Goal: Information Seeking & Learning: Check status

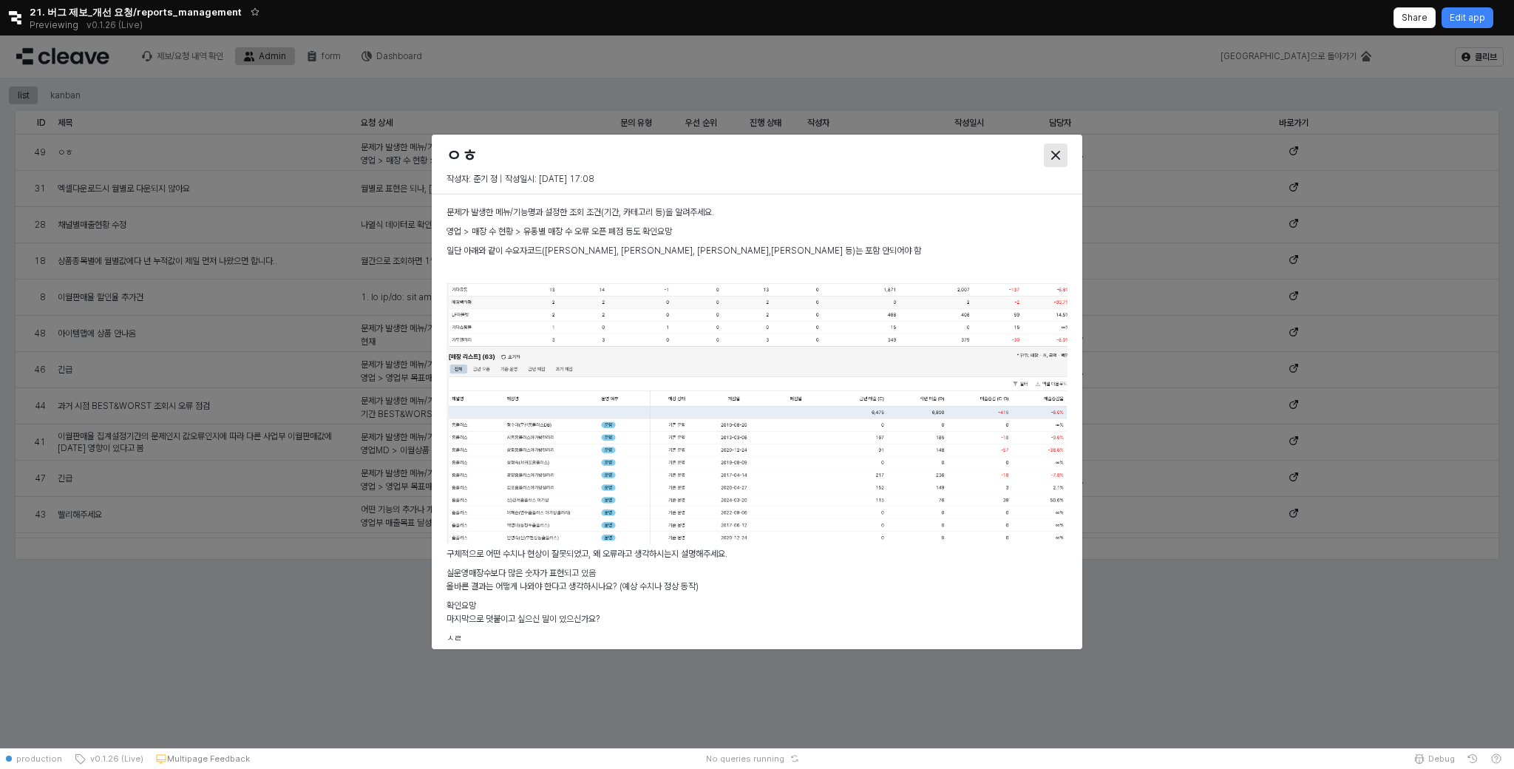
click at [1058, 151] on icon "Close" at bounding box center [1056, 155] width 9 height 9
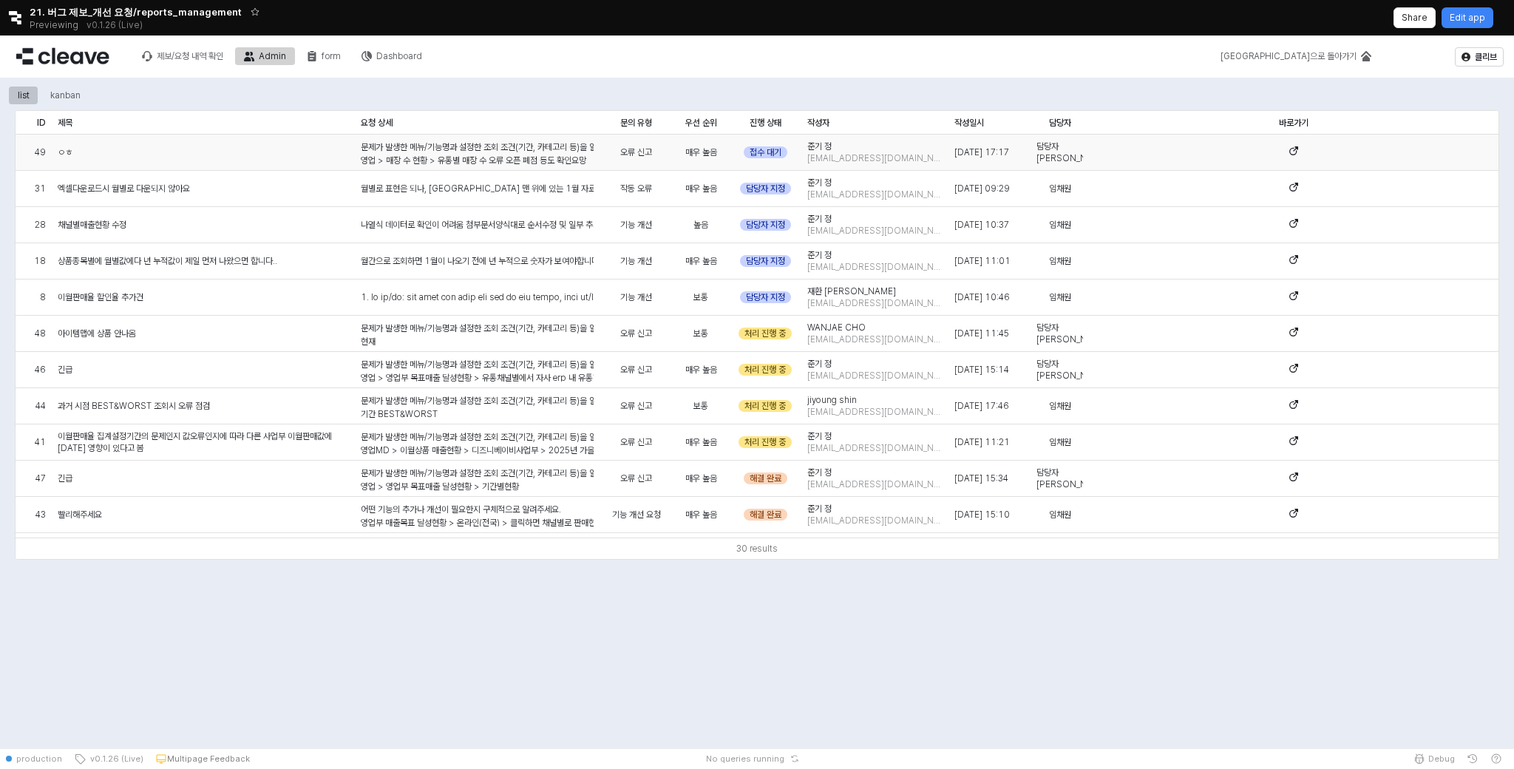
click at [108, 155] on div "ㅇㅎ" at bounding box center [203, 153] width 303 height 36
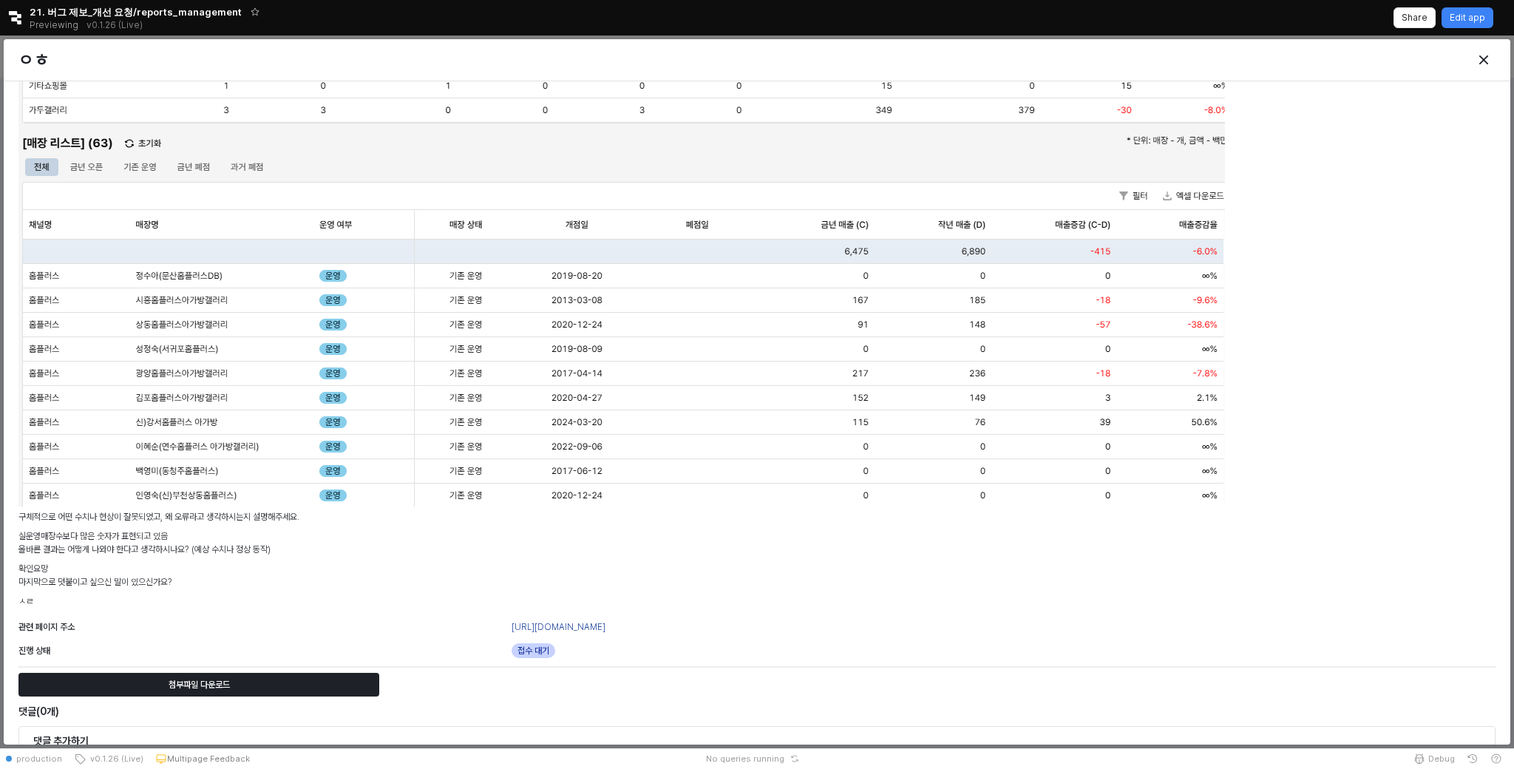
scroll to position [336, 0]
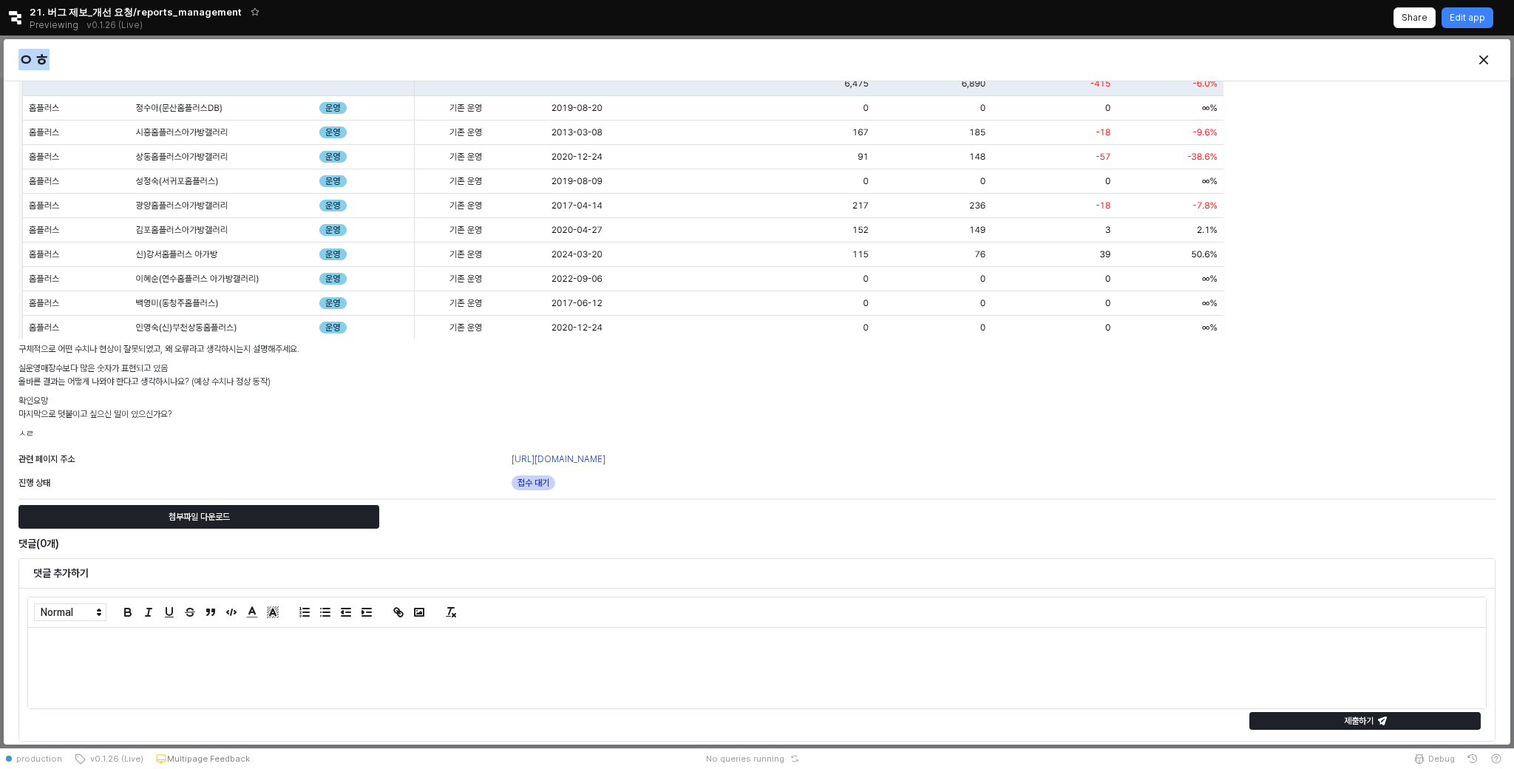
drag, startPoint x: 17, startPoint y: 64, endPoint x: 60, endPoint y: 63, distance: 42.9
click at [60, 63] on div "ㅇㅎ" at bounding box center [571, 60] width 1117 height 30
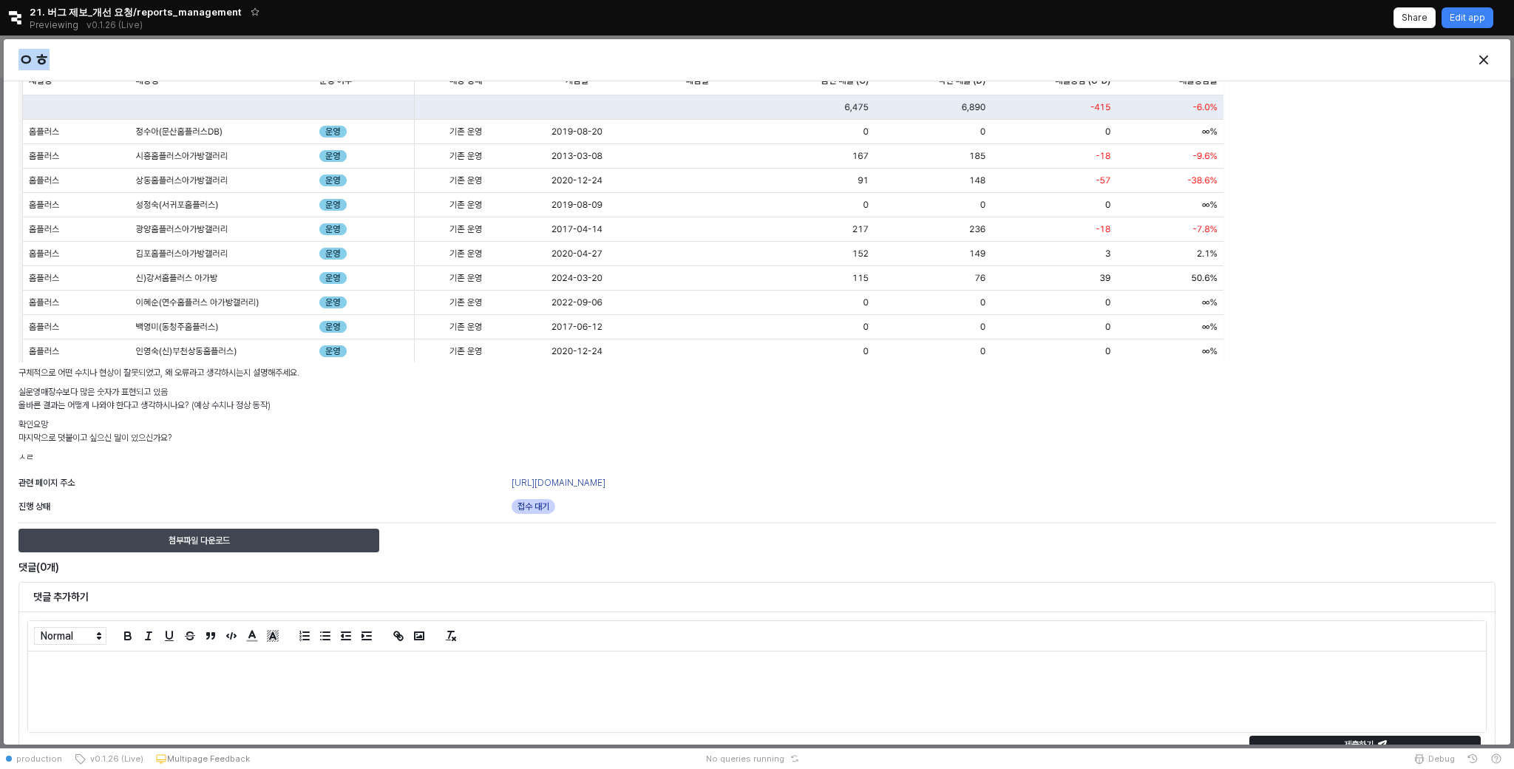
scroll to position [0, 0]
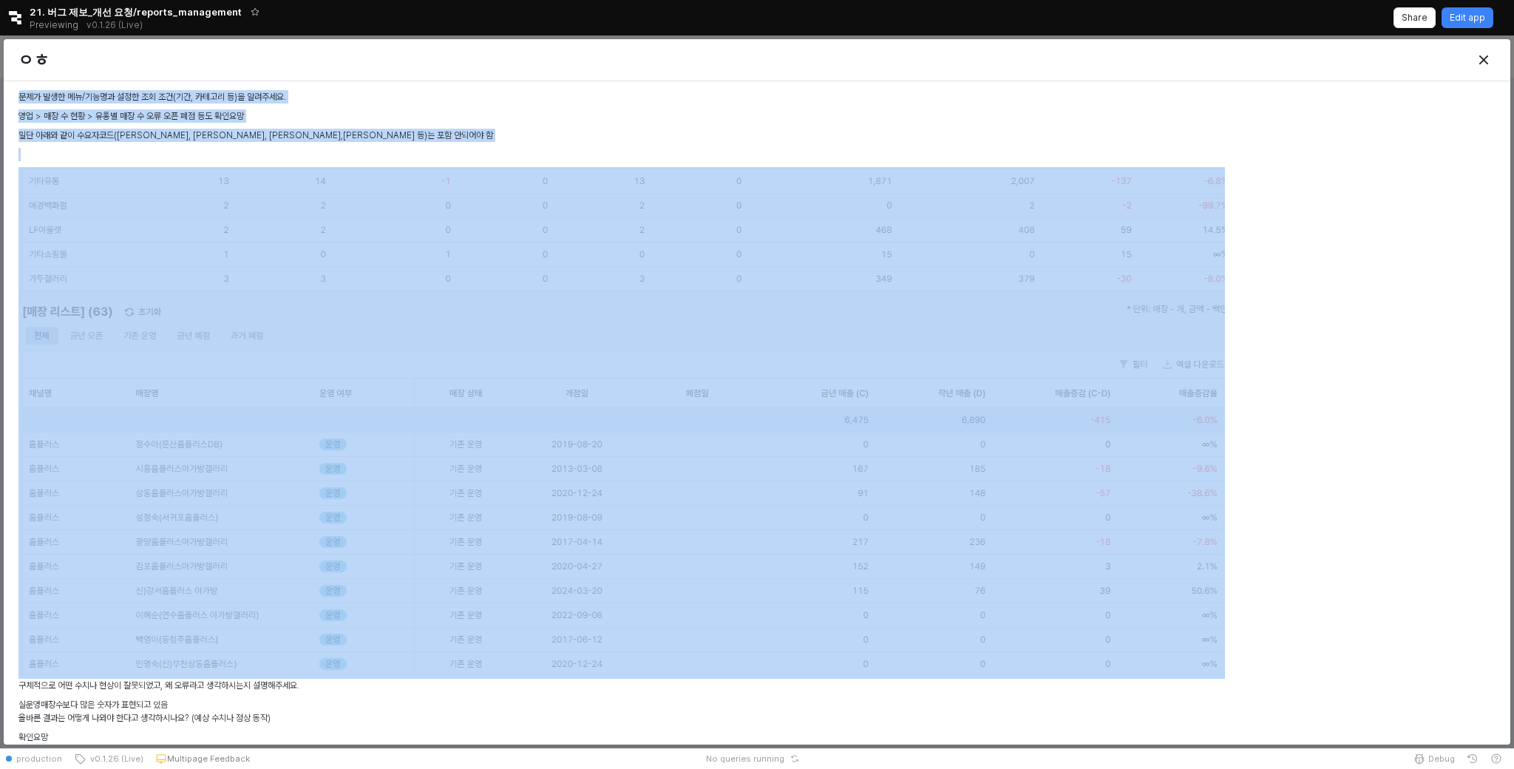
drag, startPoint x: 18, startPoint y: 93, endPoint x: 345, endPoint y: 165, distance: 334.6
click at [345, 165] on div "문제가 발생한 메뉴/기능명과 설정한 조회 조건(기간, 카테고리 등)을 알려주세요. 영업 > 매장 수 현황 > 유통별 매장 수 오류 오픈 폐점 …" at bounding box center [756, 436] width 1477 height 692
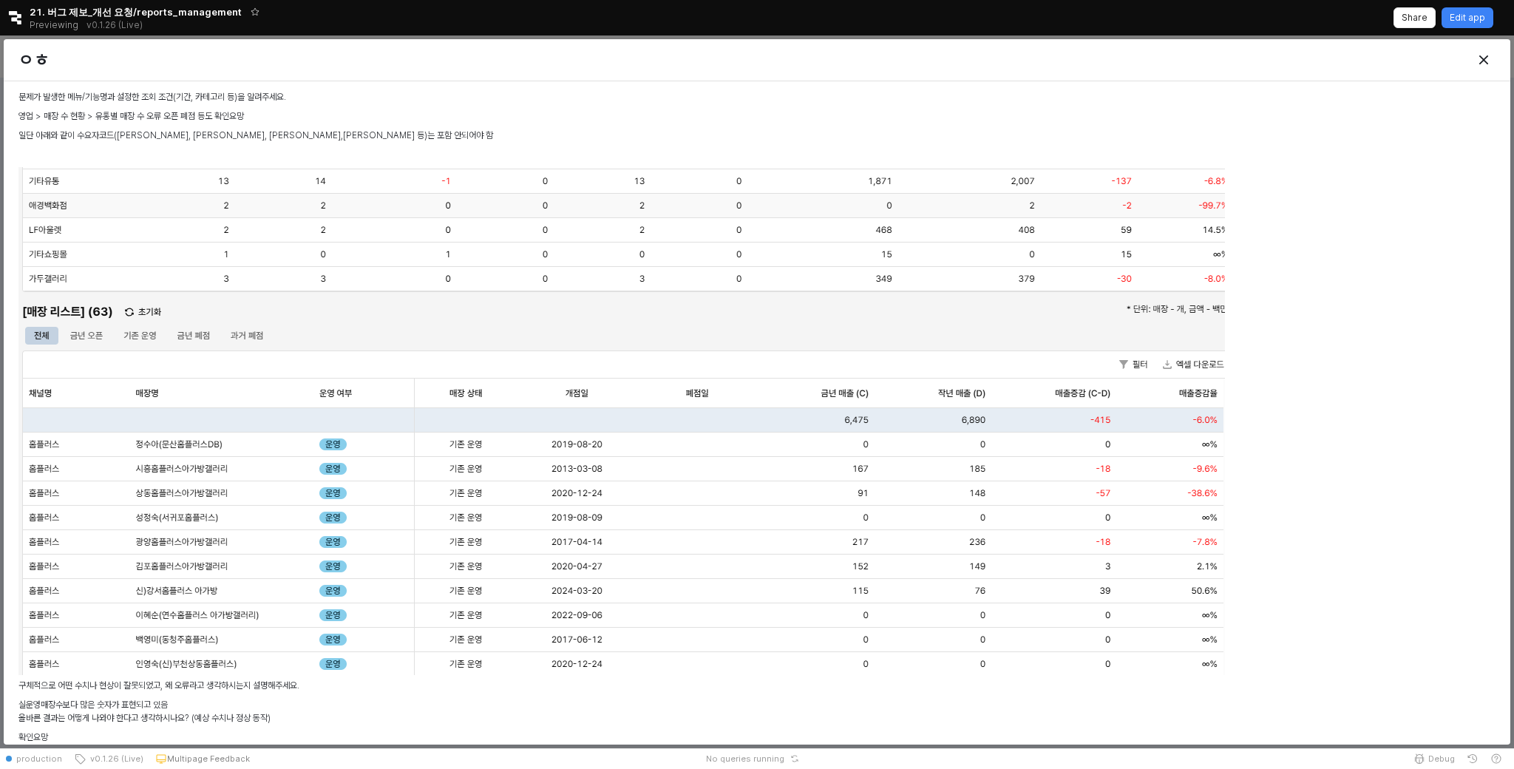
click at [350, 126] on div "문제가 발생한 메뉴/기능명과 설정한 조회 조건(기간, 카테고리 등)을 알려주세요. 영업 > 매장 수 현황 > 유통별 매장 수 오류 오픈 폐점 …" at bounding box center [756, 436] width 1477 height 692
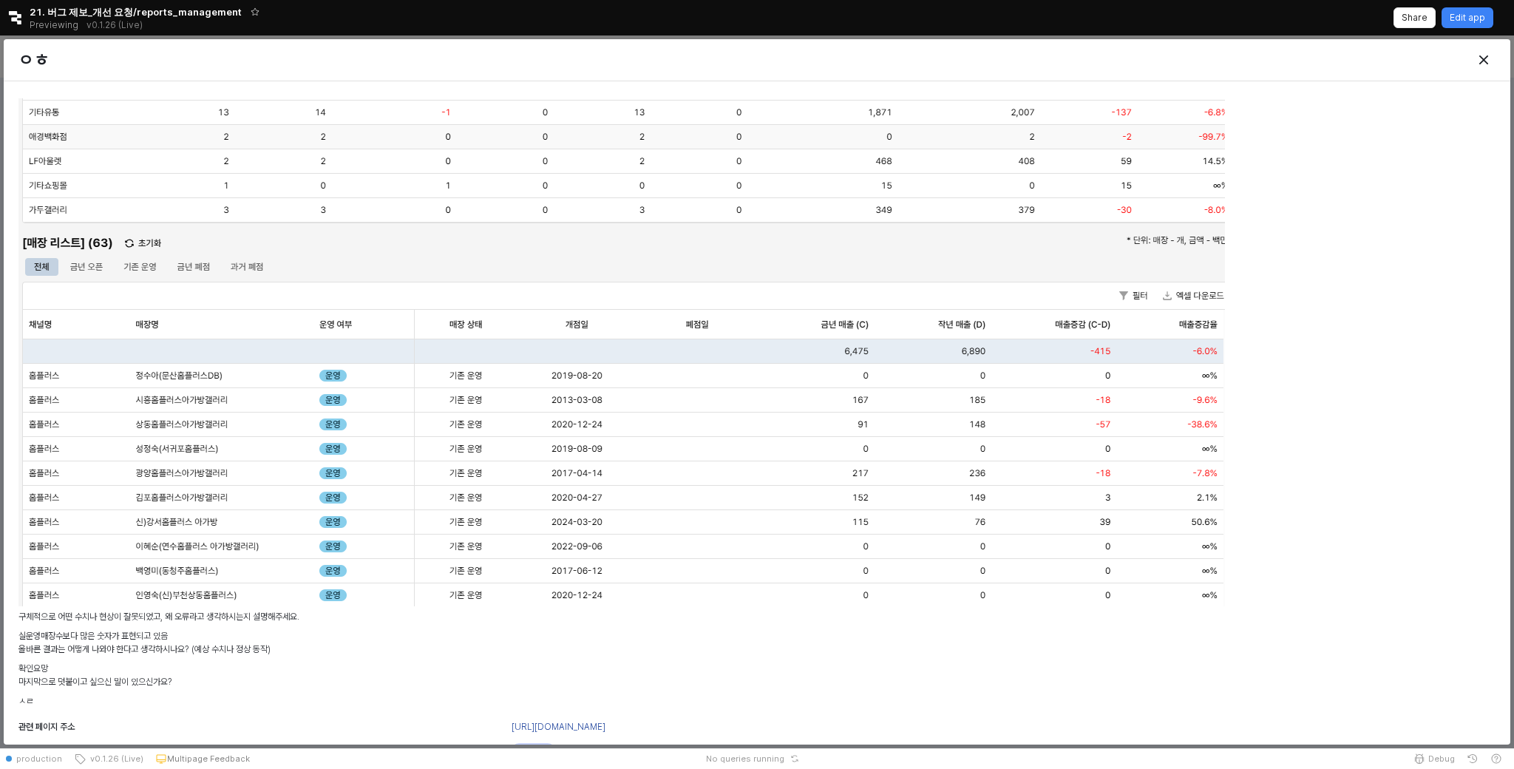
scroll to position [73, 0]
click at [1489, 53] on div "Close" at bounding box center [1484, 60] width 22 height 22
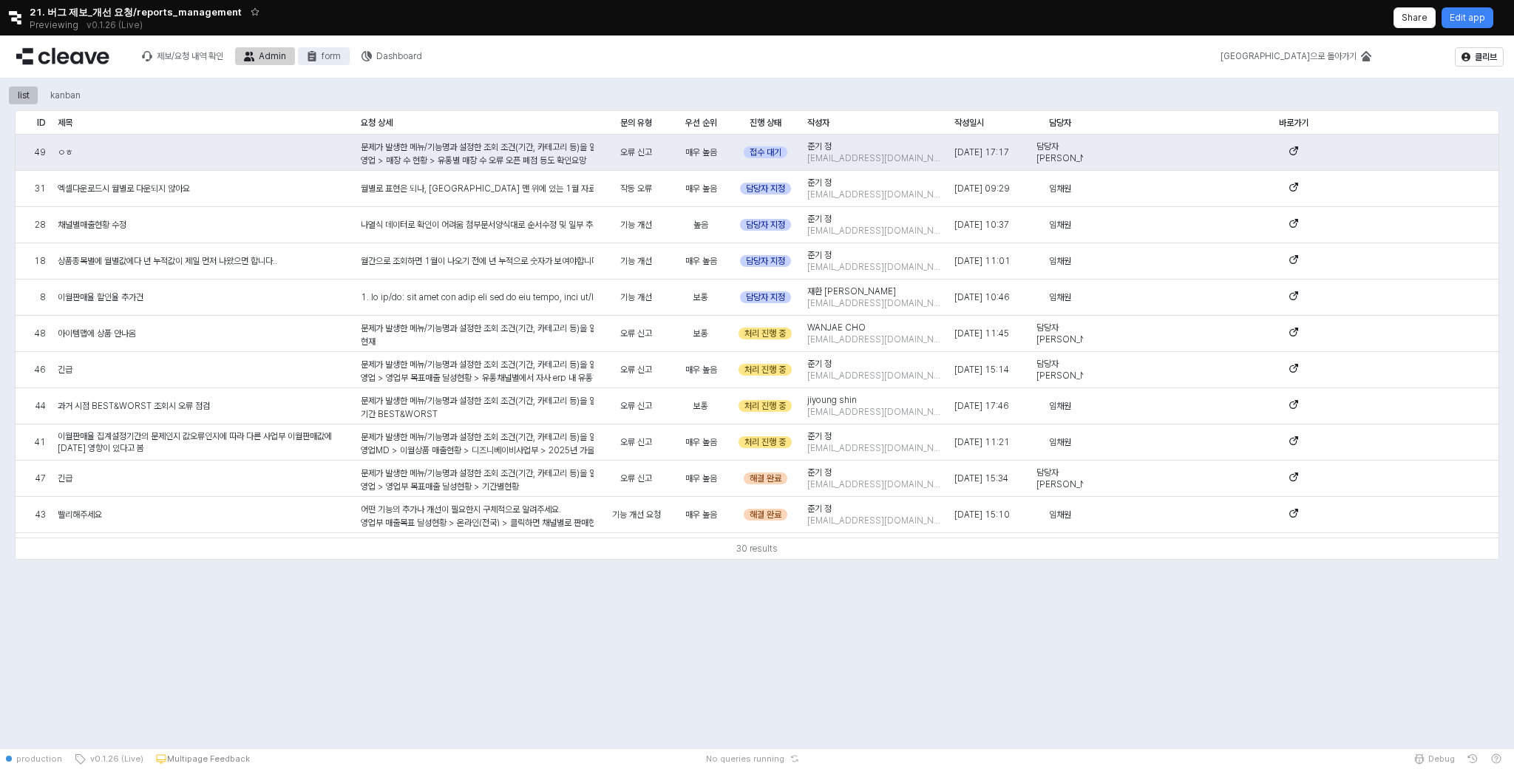
click at [324, 54] on div "form" at bounding box center [331, 56] width 19 height 10
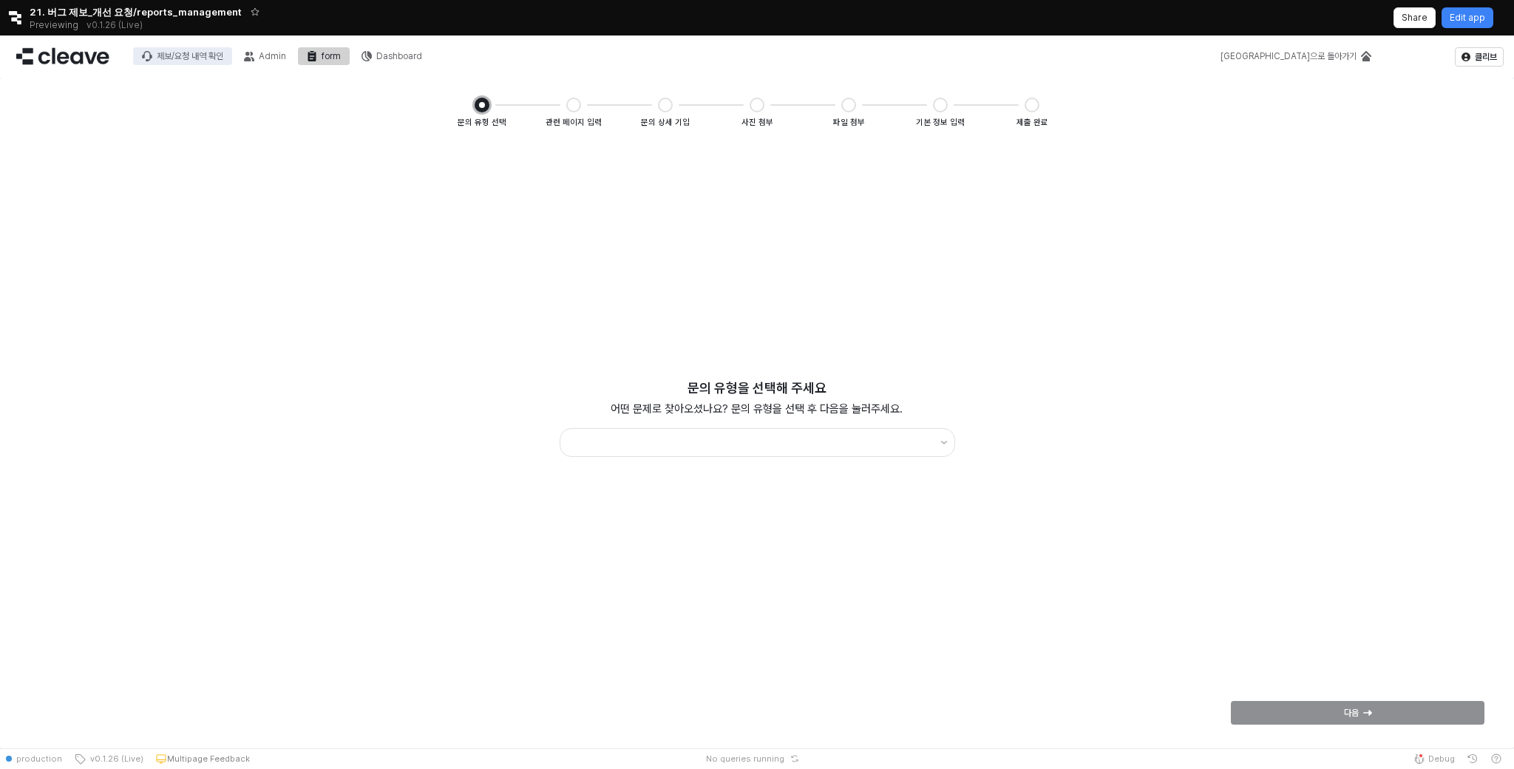
click at [205, 53] on div "제보/요청 내역 확인" at bounding box center [190, 56] width 67 height 10
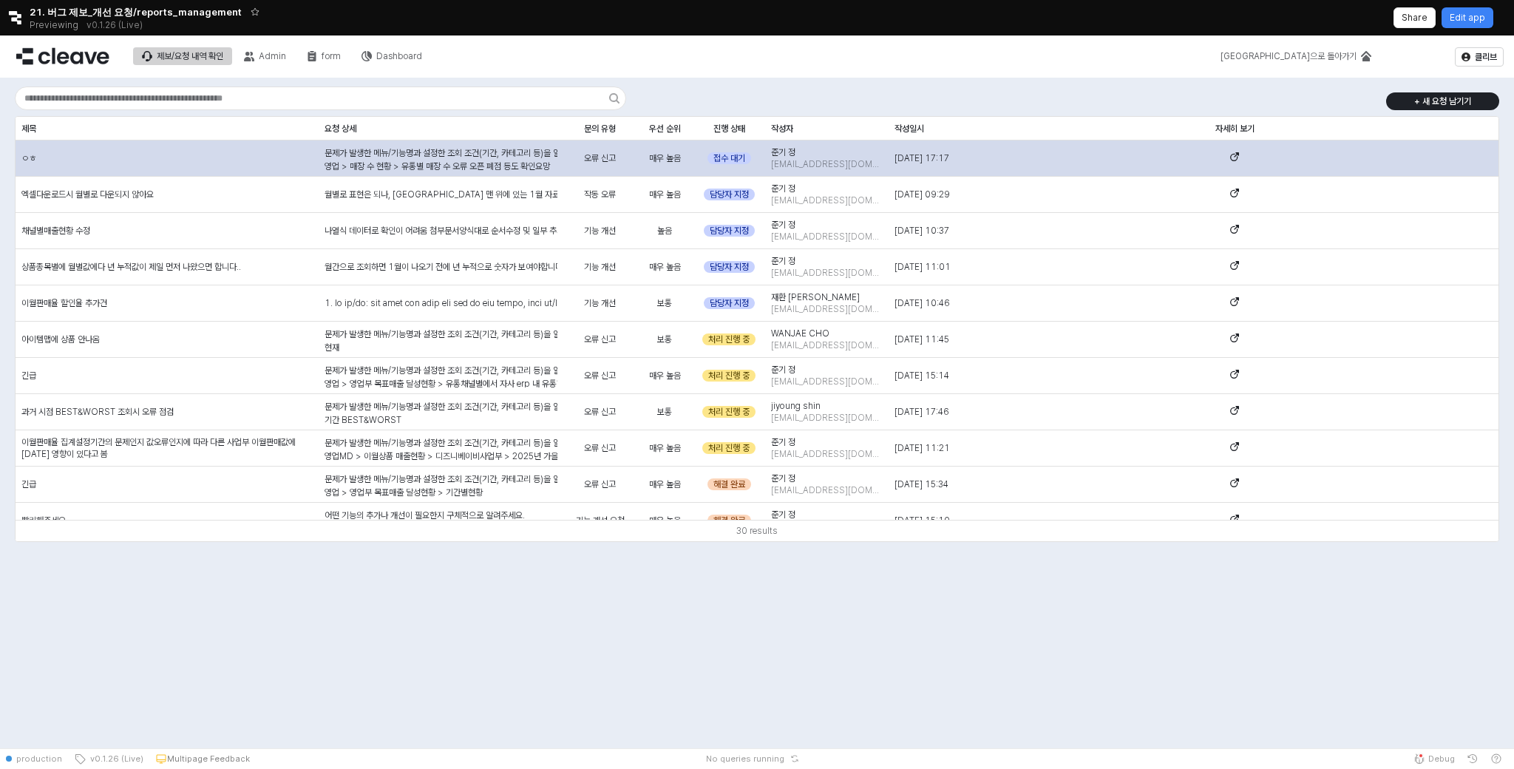
click at [439, 171] on div "문제가 발생한 메뉴/기능명과 설정한 조회 조건(기간, 카테고리 등)을 알려주세요. 영업 > 매장 수 현황 > 유통별 매장 수 오류 오픈 폐점 …" at bounding box center [441, 159] width 245 height 36
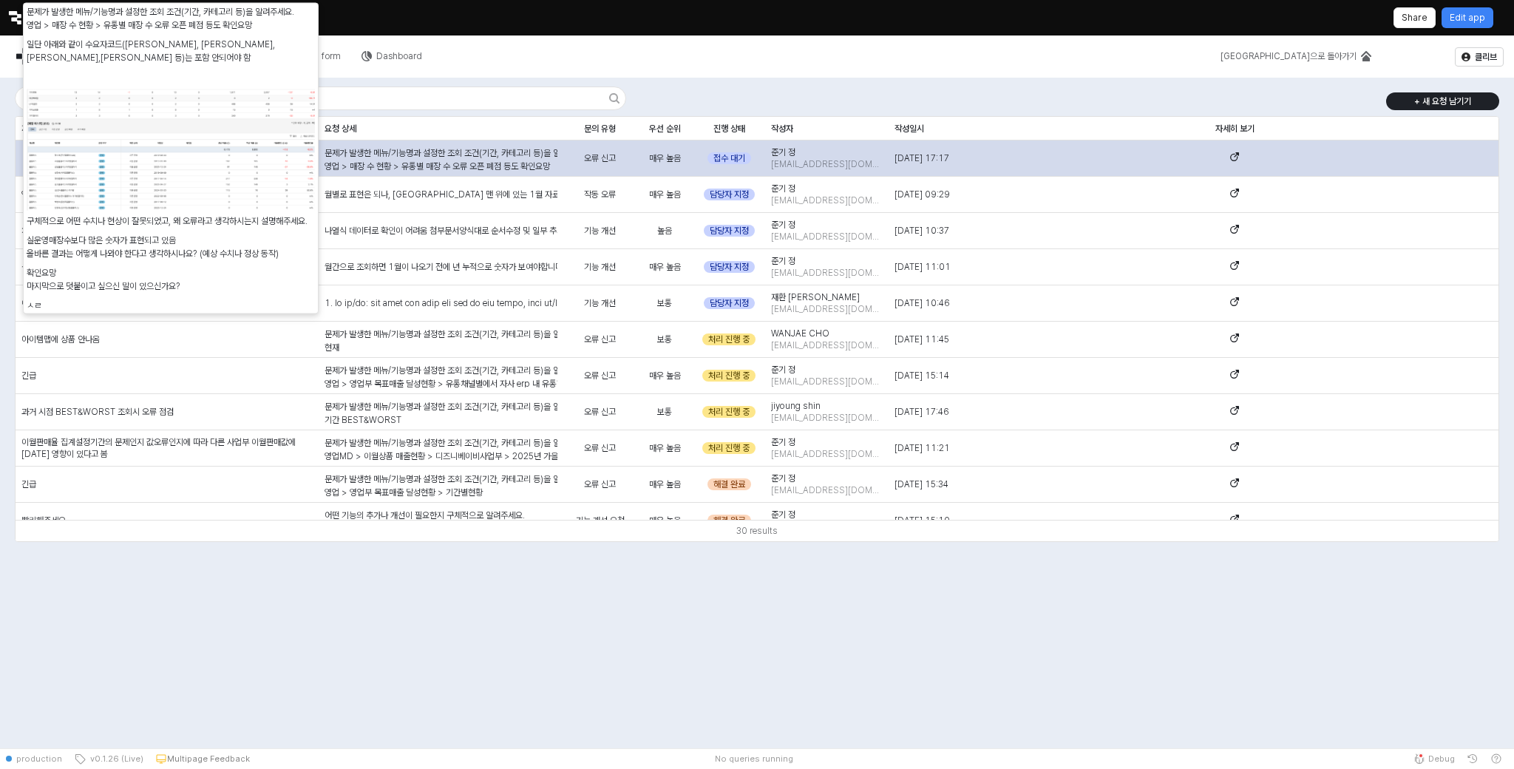
click at [439, 168] on div at bounding box center [757, 391] width 1514 height 713
click at [466, 158] on div "문제가 발생한 메뉴/기능명과 설정한 조회 조건(기간, 카테고리 등)을 알려주세요. 영업 > 매장 수 현황 > 유통별 매장 수 오류 오픈 폐점 …" at bounding box center [441, 281] width 233 height 271
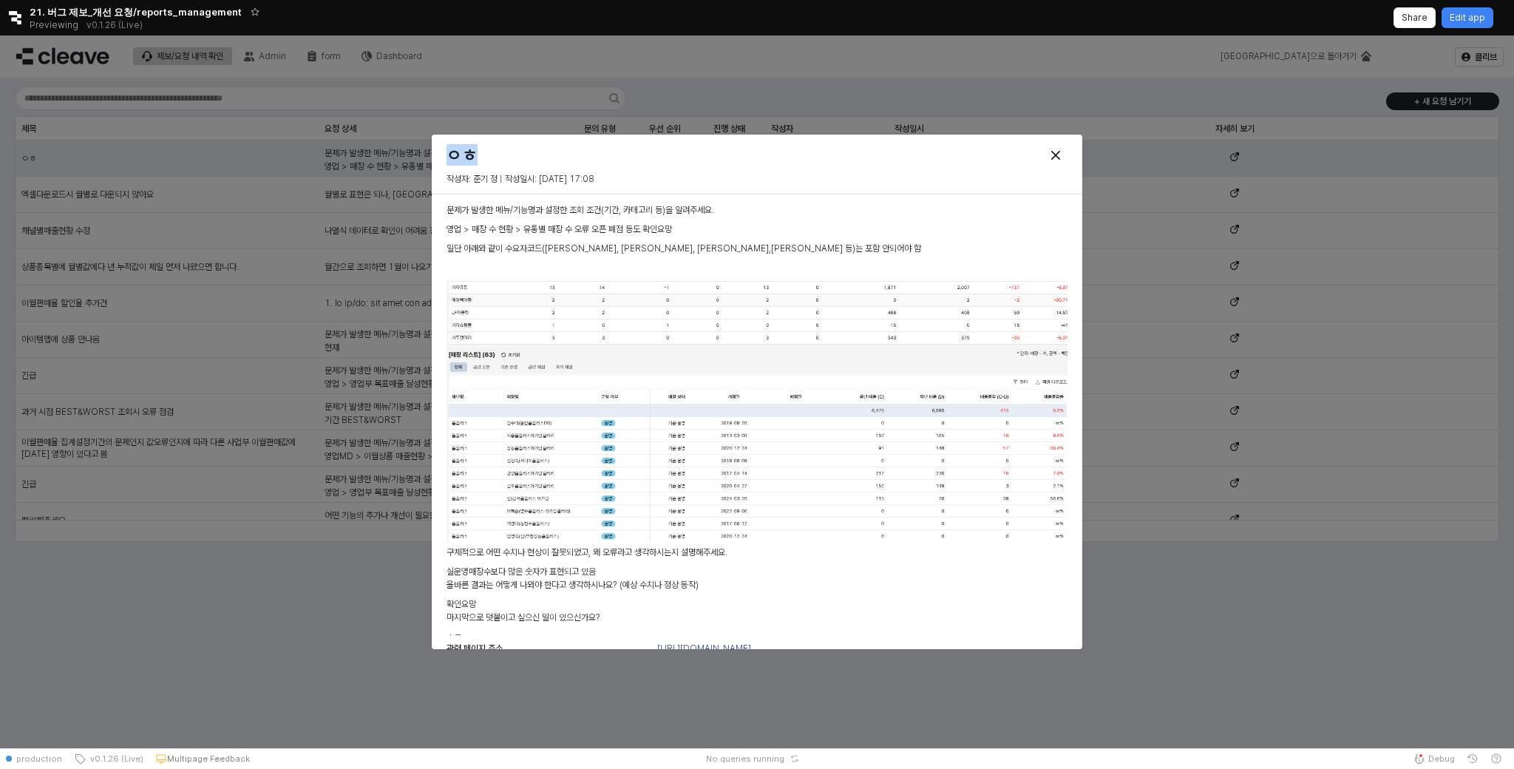
drag, startPoint x: 444, startPoint y: 154, endPoint x: 517, endPoint y: 154, distance: 72.5
click at [517, 154] on div "ㅇㅎ" at bounding box center [678, 156] width 475 height 30
click at [563, 243] on p "일단 아래와 같이 수요자코드(정수아, 이혜순, 백영미,안영숙 등)는 포함 안되어야 함" at bounding box center [757, 248] width 621 height 13
drag, startPoint x: 478, startPoint y: 150, endPoint x: 441, endPoint y: 149, distance: 37.0
click at [441, 149] on div "ㅇㅎ" at bounding box center [678, 156] width 475 height 30
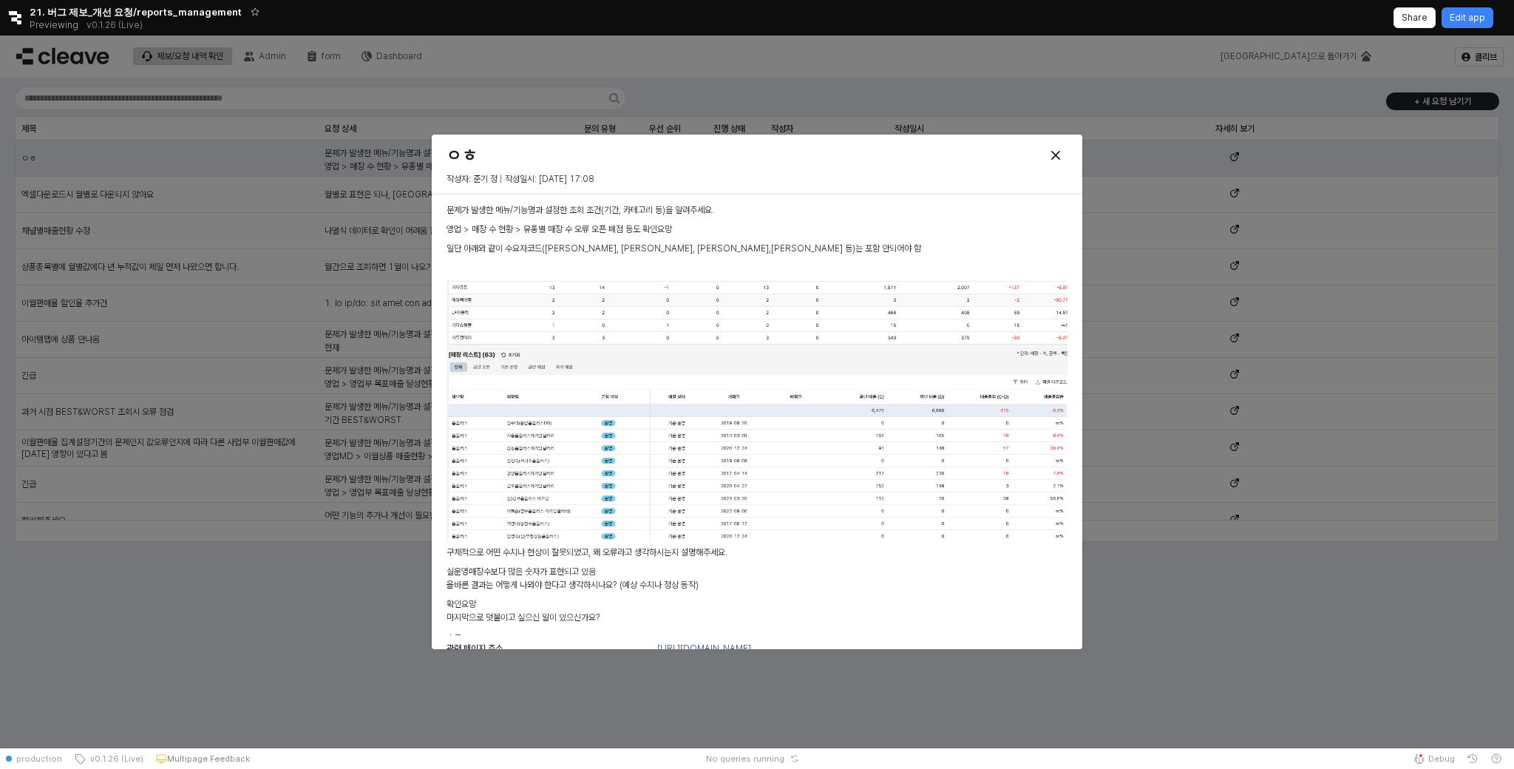
click at [679, 234] on p "영업 > 매장 수 현황 > 유통별 매장 수 오류 오픈 폐점 등도 확인요망" at bounding box center [757, 229] width 621 height 13
click at [1052, 144] on div "Close" at bounding box center [1056, 155] width 22 height 22
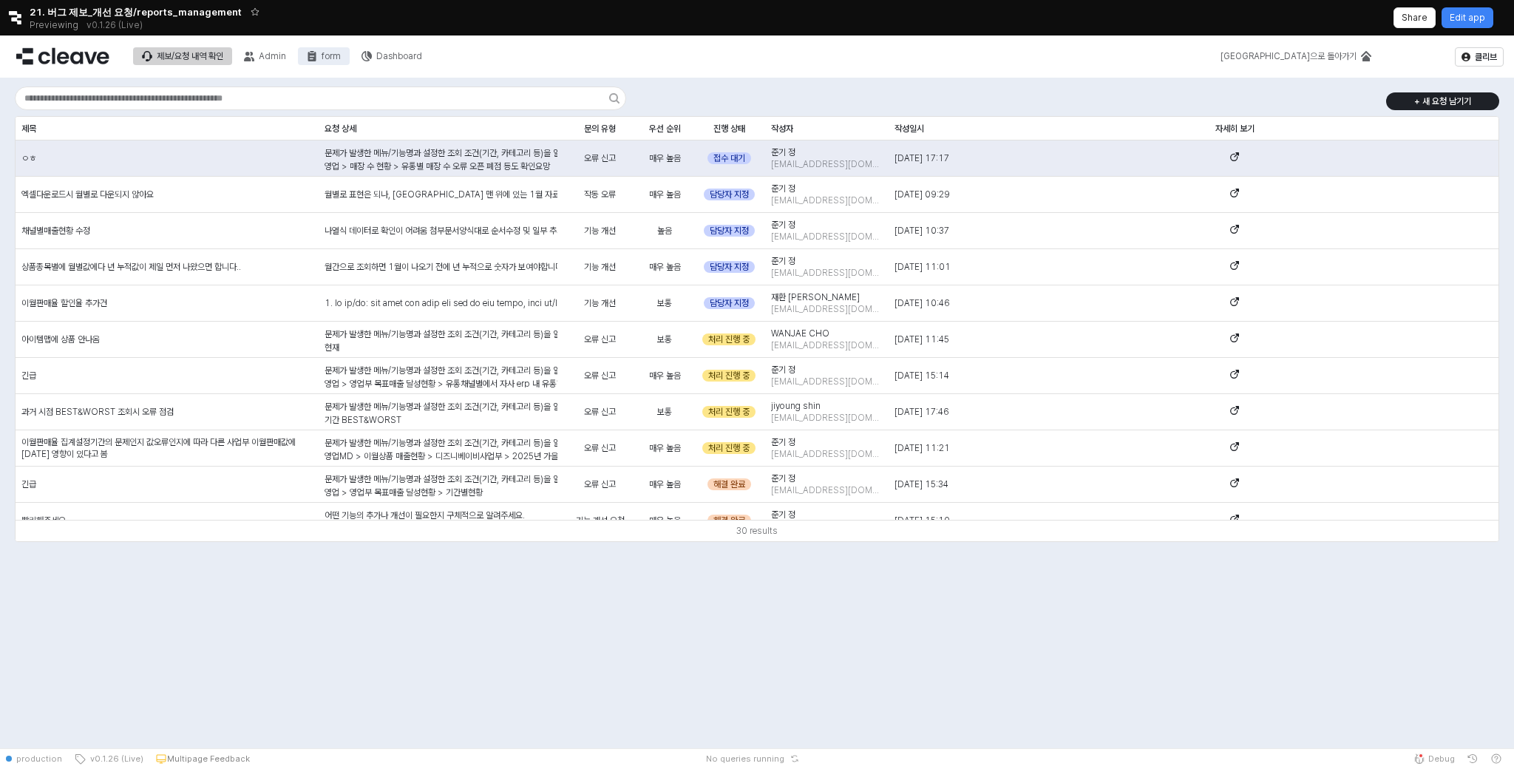
click at [342, 50] on button "form" at bounding box center [324, 56] width 52 height 18
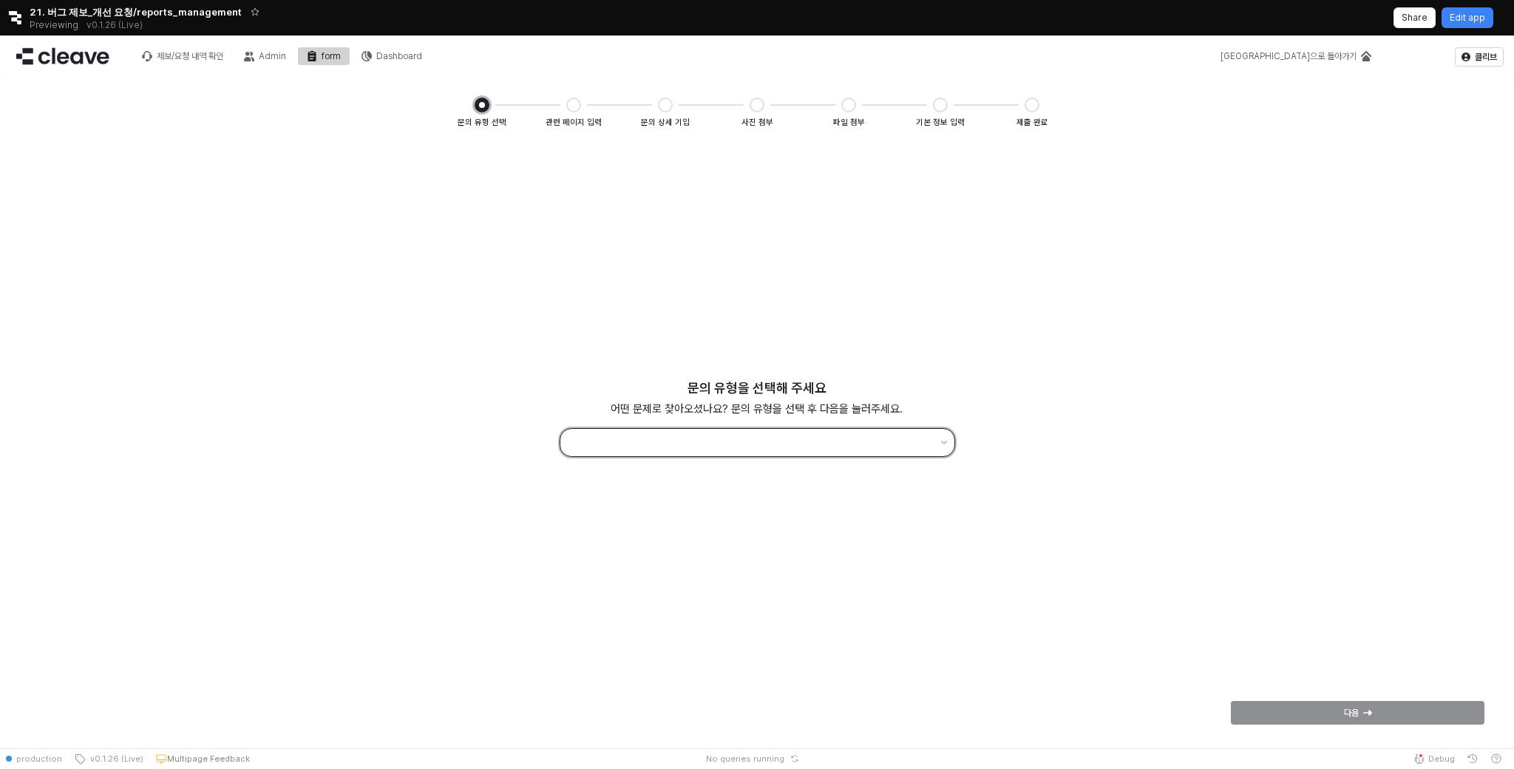
click at [822, 449] on input "App Frame" at bounding box center [750, 443] width 362 height 20
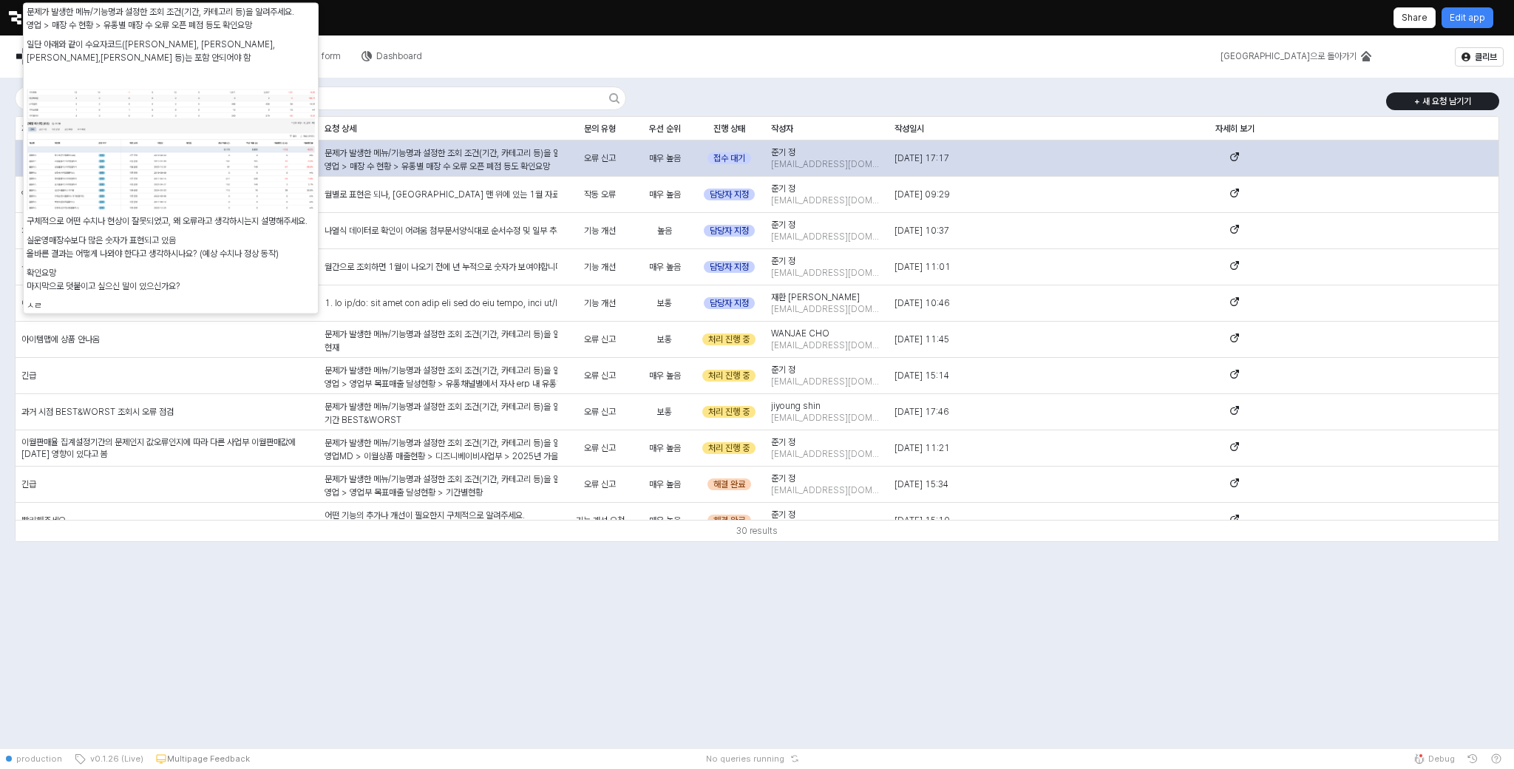
click at [407, 155] on div "문제가 발생한 메뉴/기능명과 설정한 조회 조건(기간, 카테고리 등)을 알려주세요. 영업 > 매장 수 현황 > 유통별 매장 수 오류 오픈 폐점 …" at bounding box center [441, 281] width 233 height 271
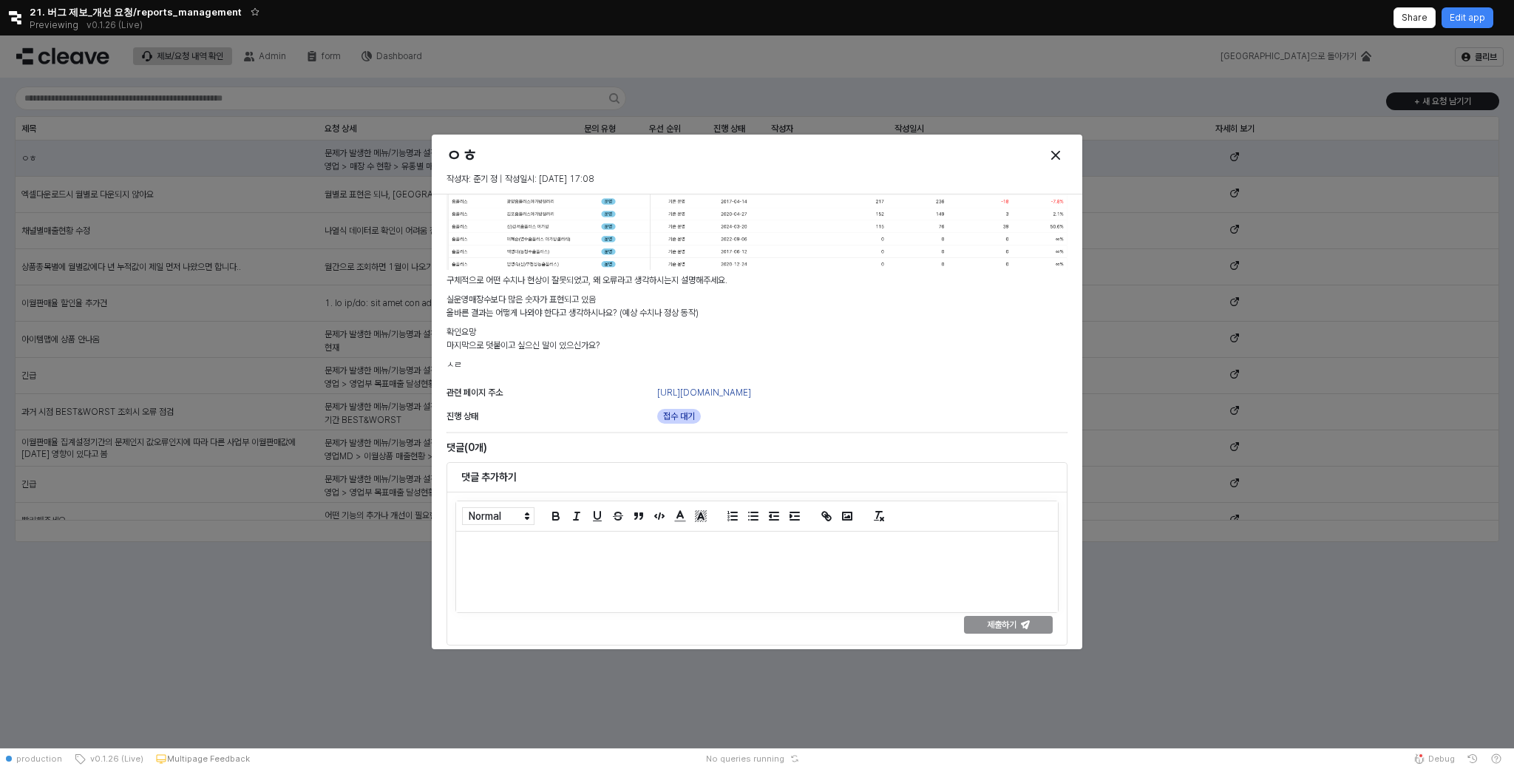
scroll to position [278, 0]
drag, startPoint x: 462, startPoint y: 356, endPoint x: 448, endPoint y: 356, distance: 14.1
click at [448, 356] on p "ㅅㄹ" at bounding box center [757, 359] width 621 height 13
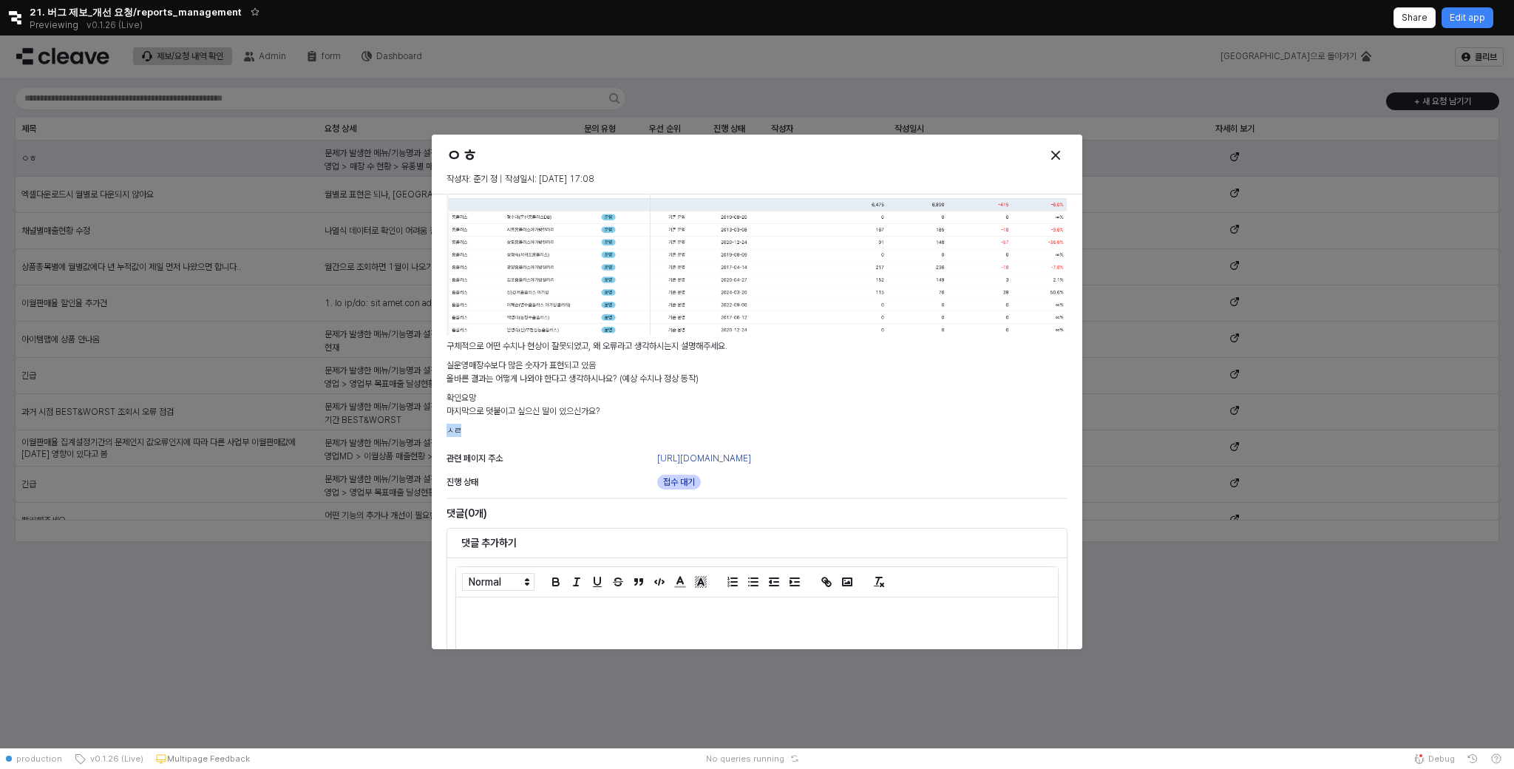
scroll to position [0, 0]
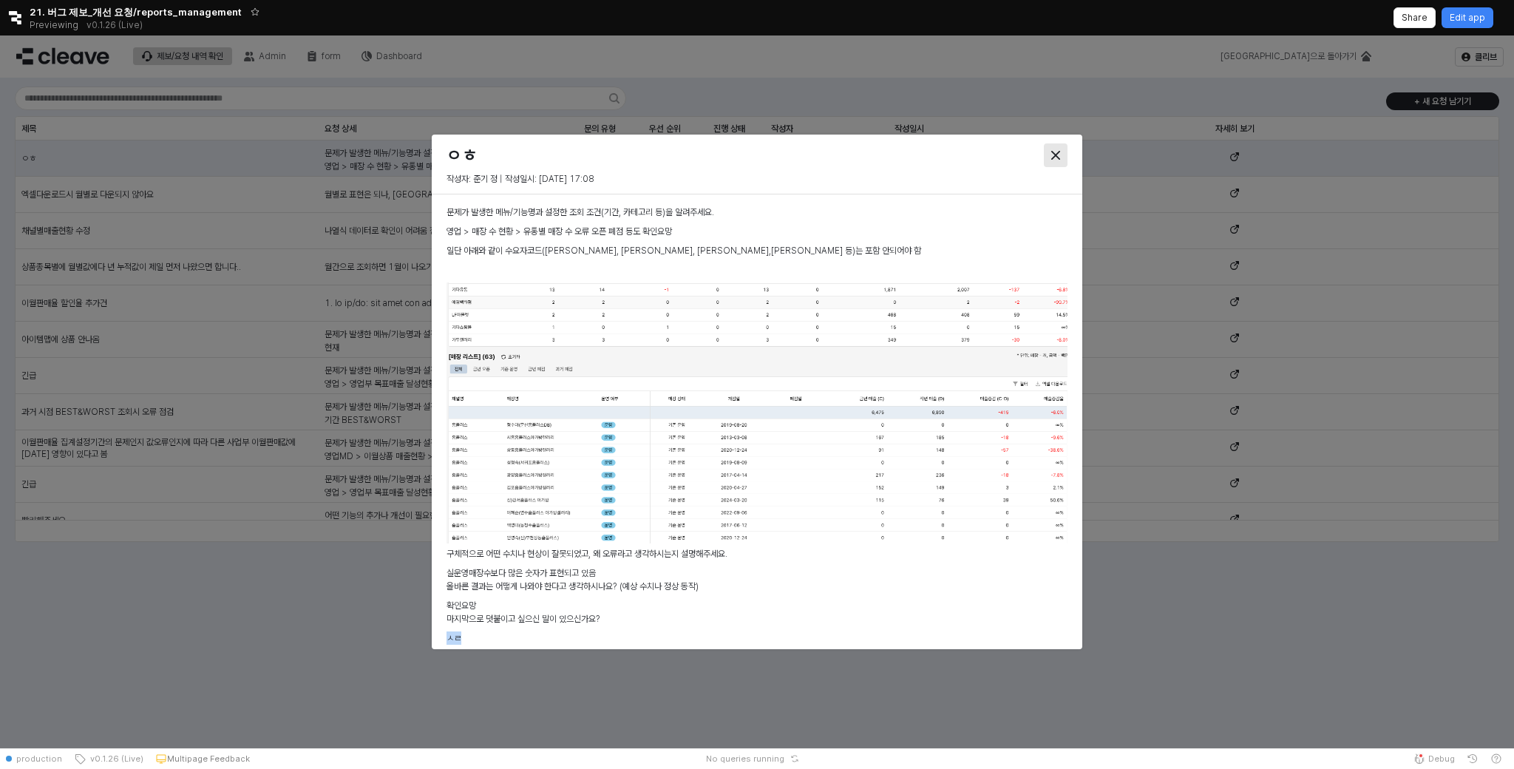
click at [1049, 163] on div "Close" at bounding box center [1056, 155] width 22 height 22
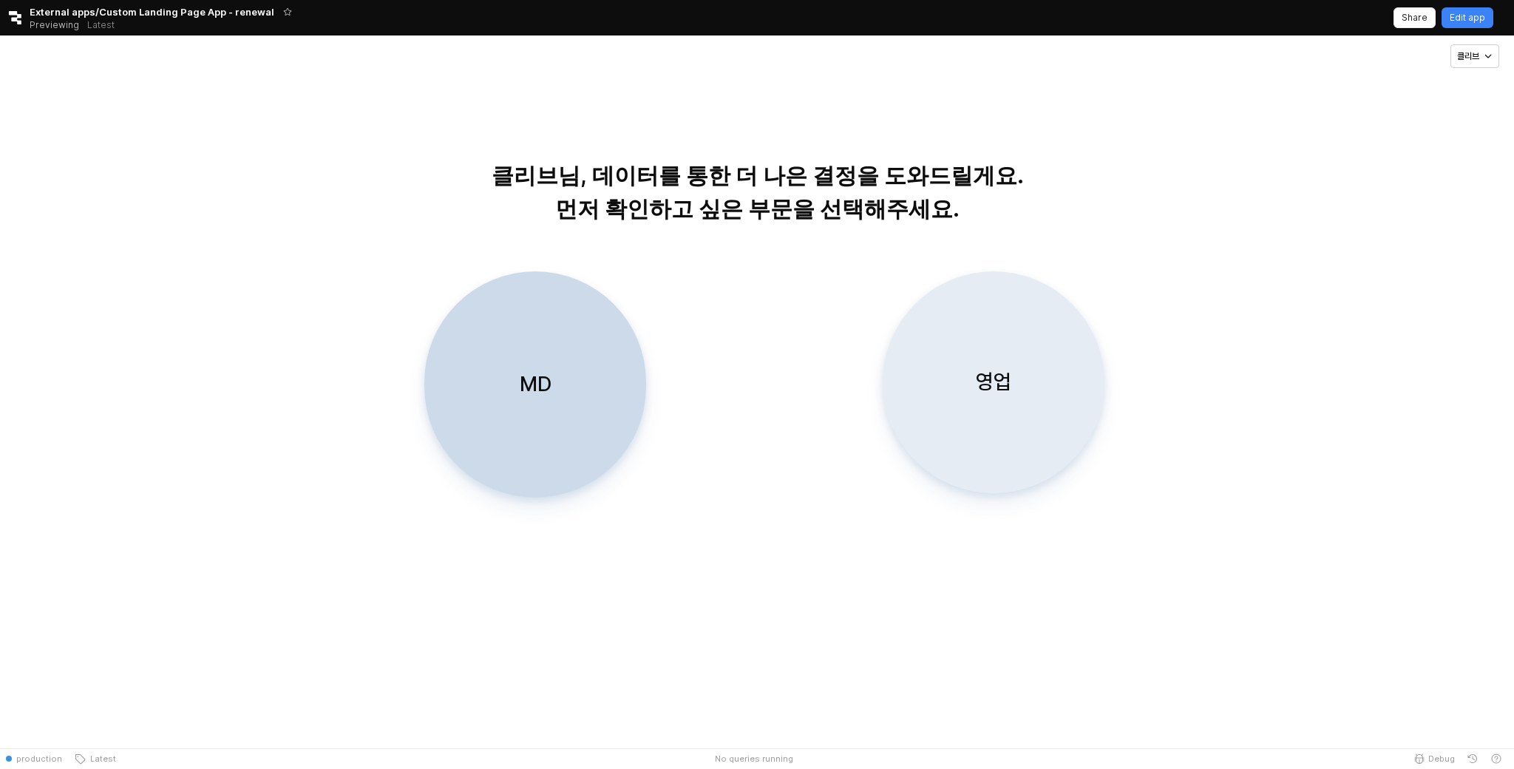
click at [953, 372] on div "영업" at bounding box center [994, 382] width 209 height 220
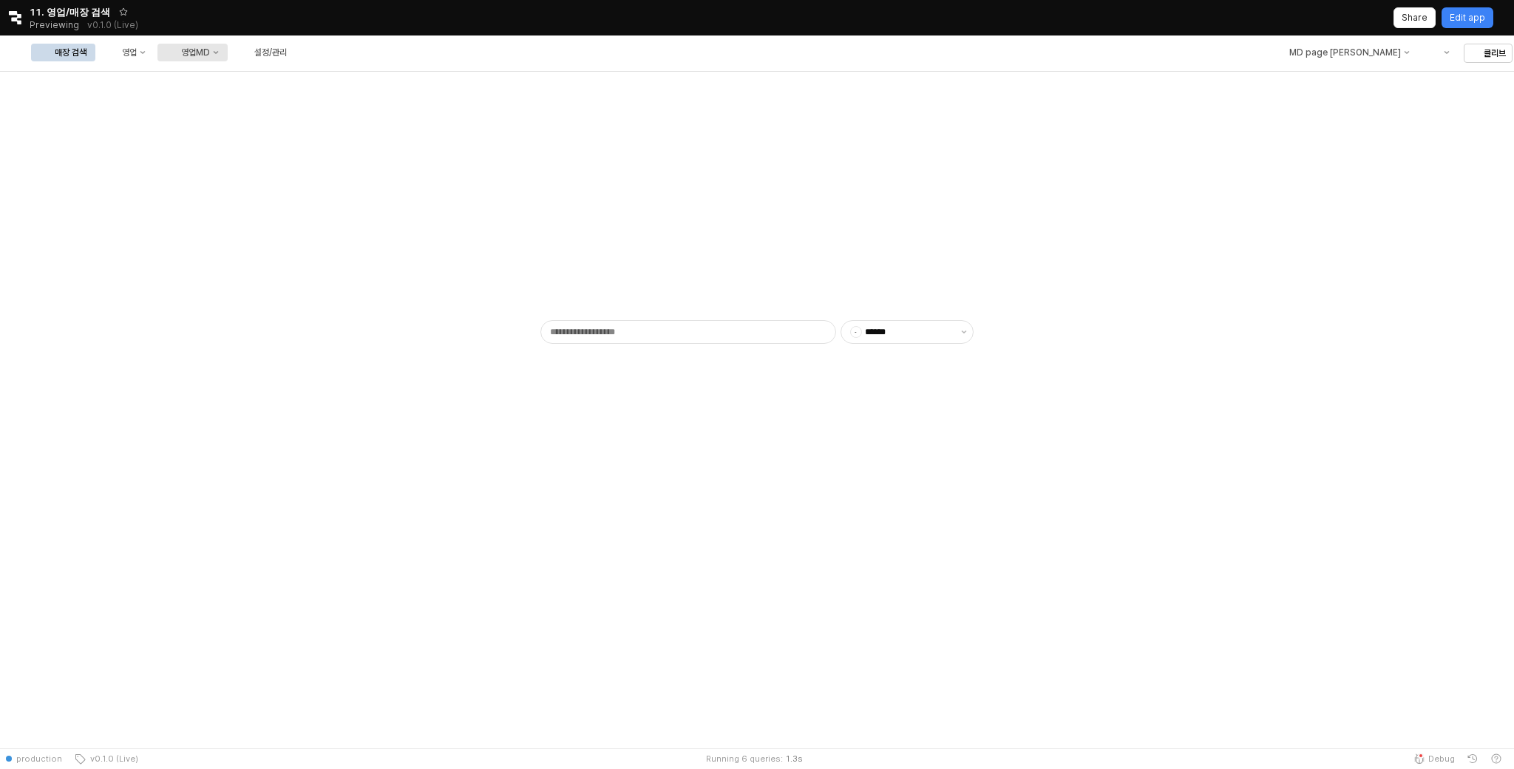
click at [228, 52] on button "영업MD" at bounding box center [193, 53] width 70 height 18
click at [137, 52] on div "영업" at bounding box center [129, 52] width 15 height 10
click at [292, 148] on div "매장 수 현황" at bounding box center [285, 155] width 90 height 15
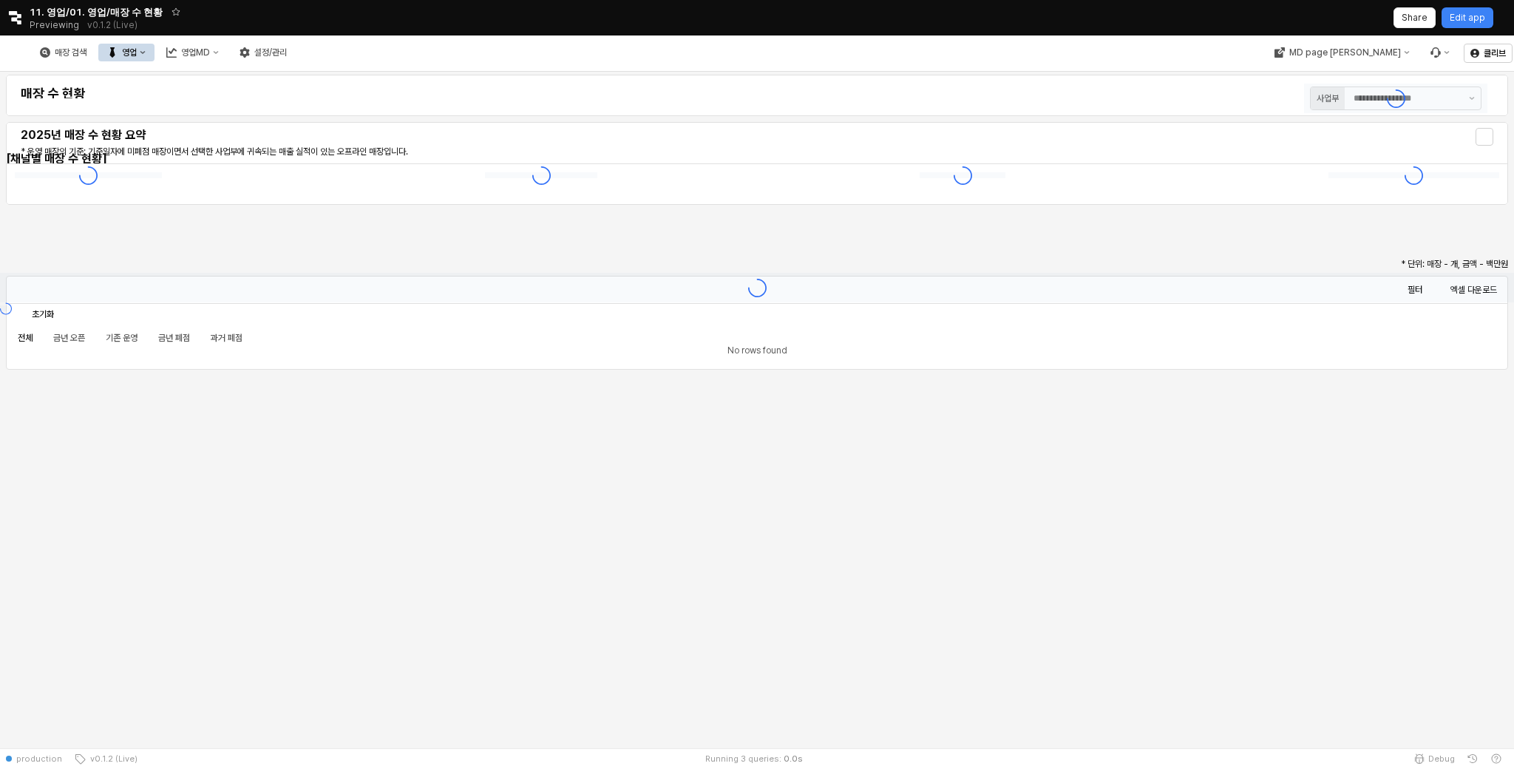
type input "******"
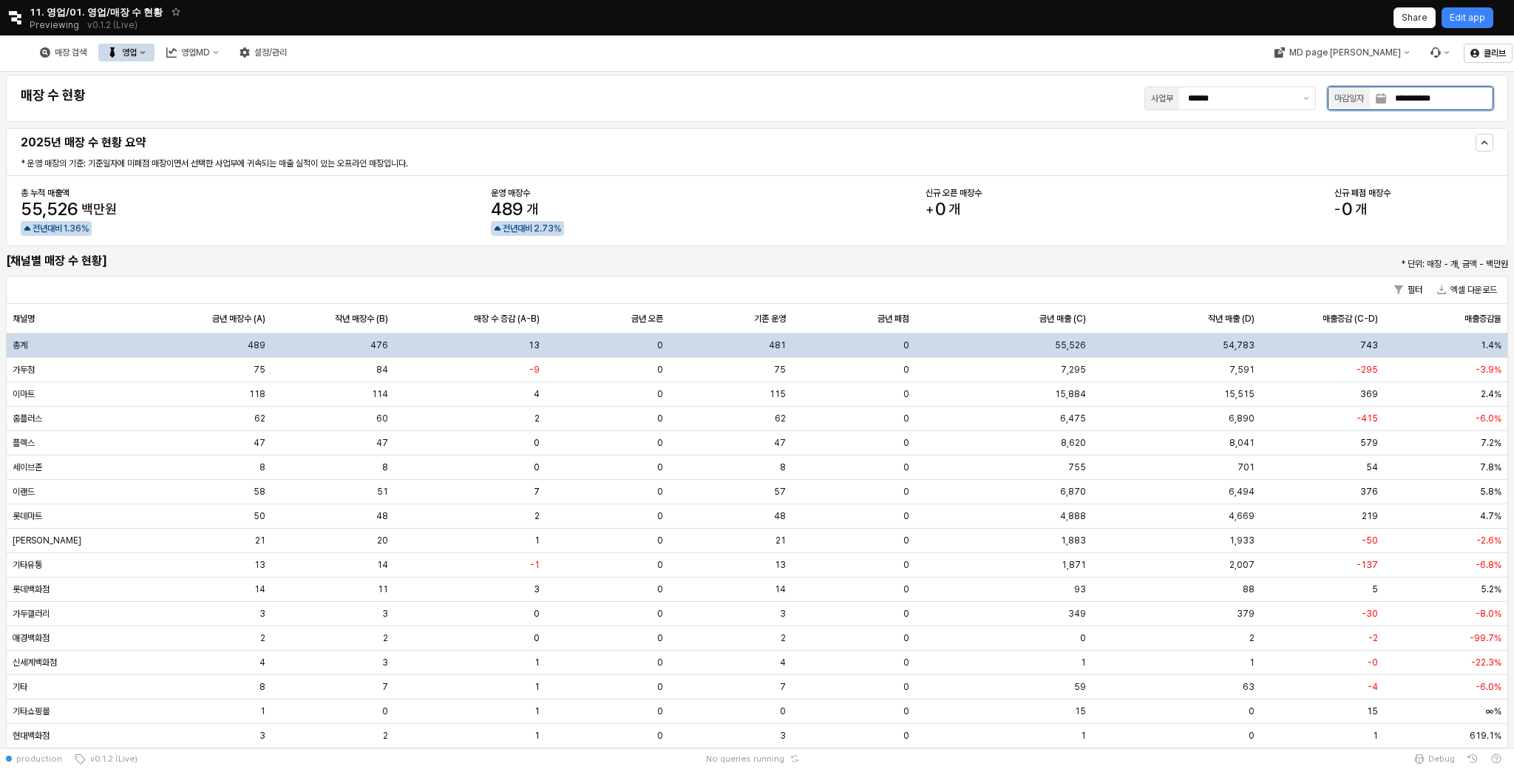
click at [1426, 103] on input "**********" at bounding box center [1440, 98] width 106 height 22
click at [1042, 262] on div "**********" at bounding box center [757, 652] width 1514 height 1160
click at [1432, 93] on input "**********" at bounding box center [1440, 98] width 106 height 22
click at [997, 263] on div "**********" at bounding box center [757, 652] width 1514 height 1160
click at [947, 209] on span "+ 0 개" at bounding box center [943, 209] width 35 height 18
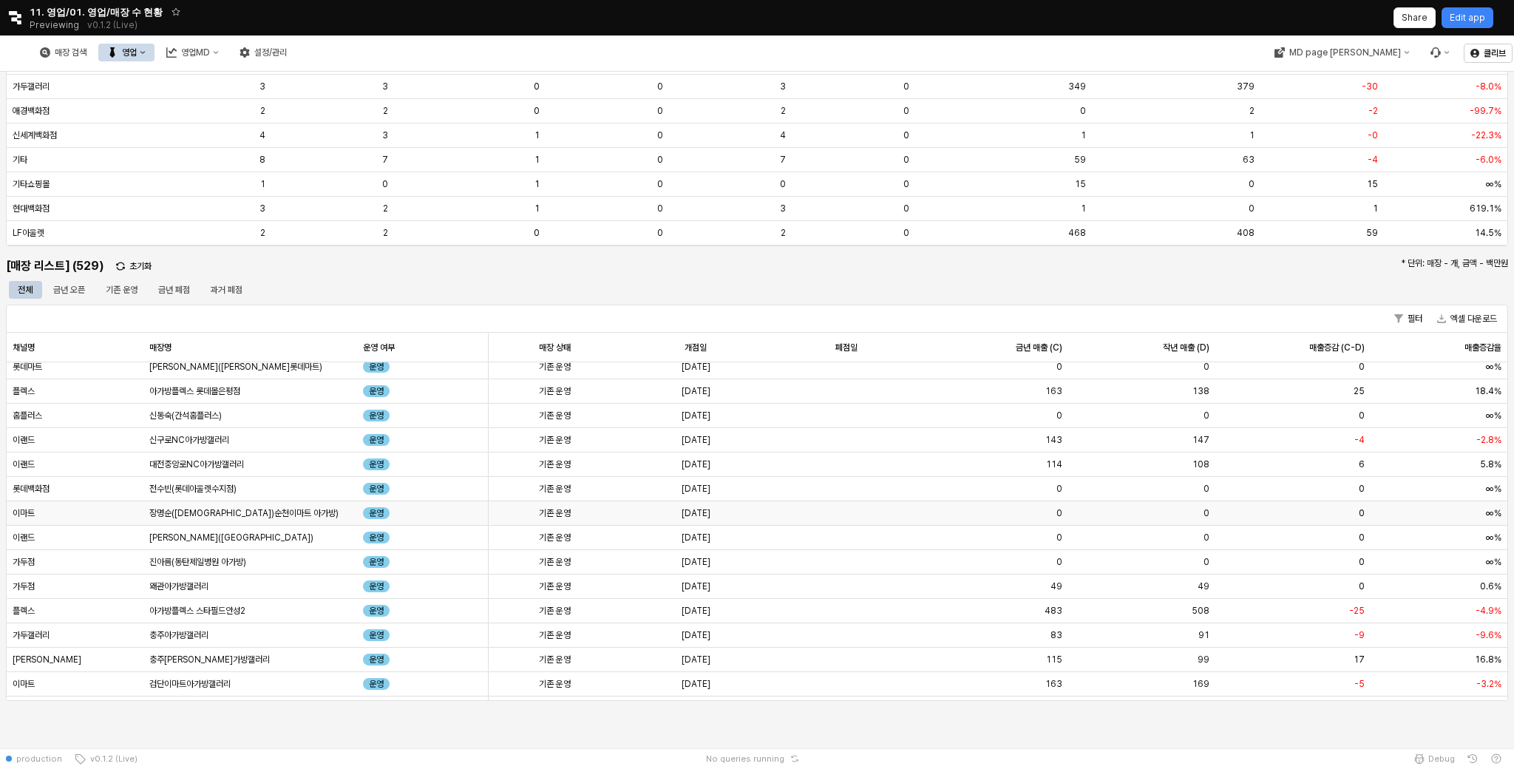
scroll to position [967, 0]
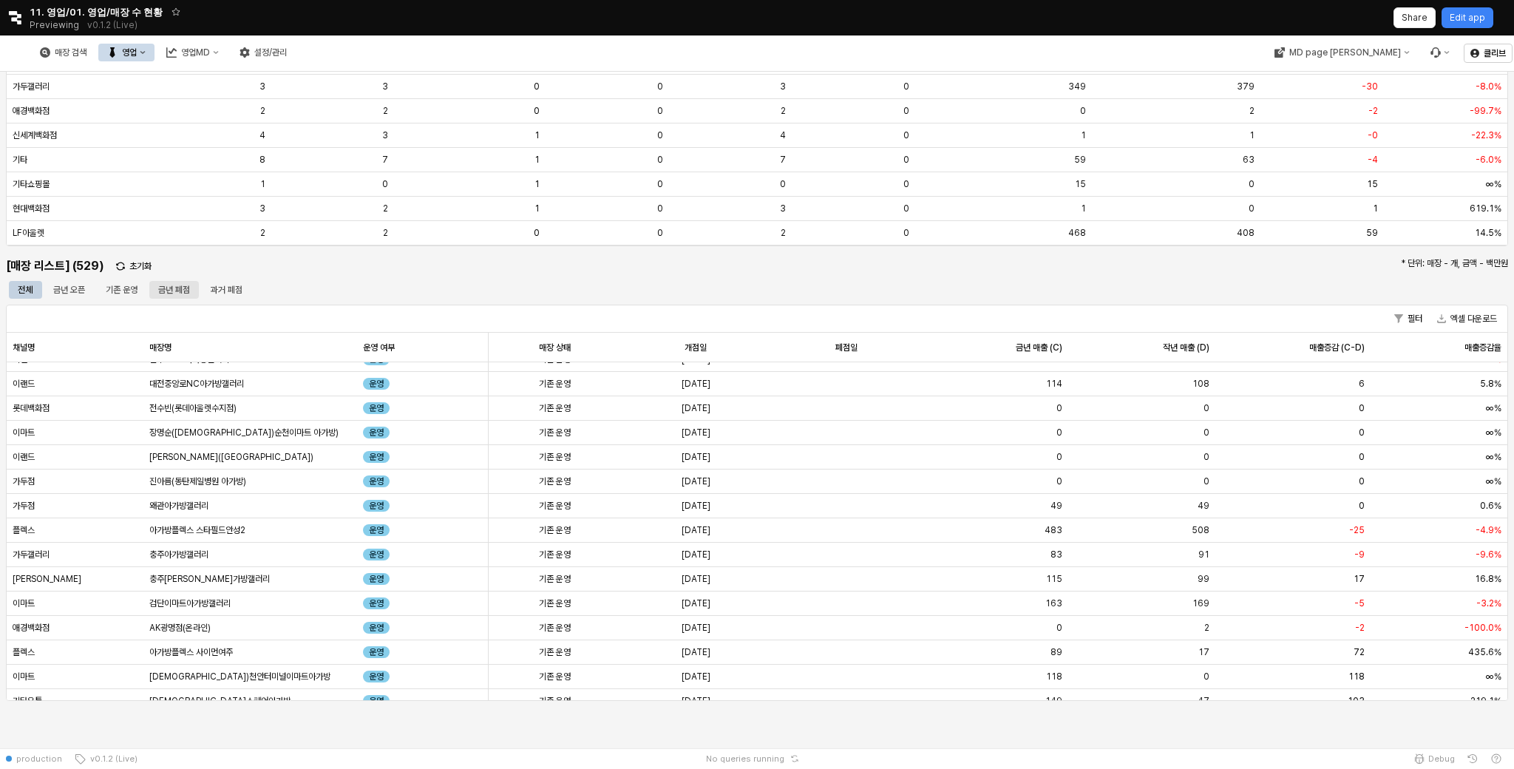
click at [162, 291] on div "금년 폐점" at bounding box center [174, 290] width 32 height 18
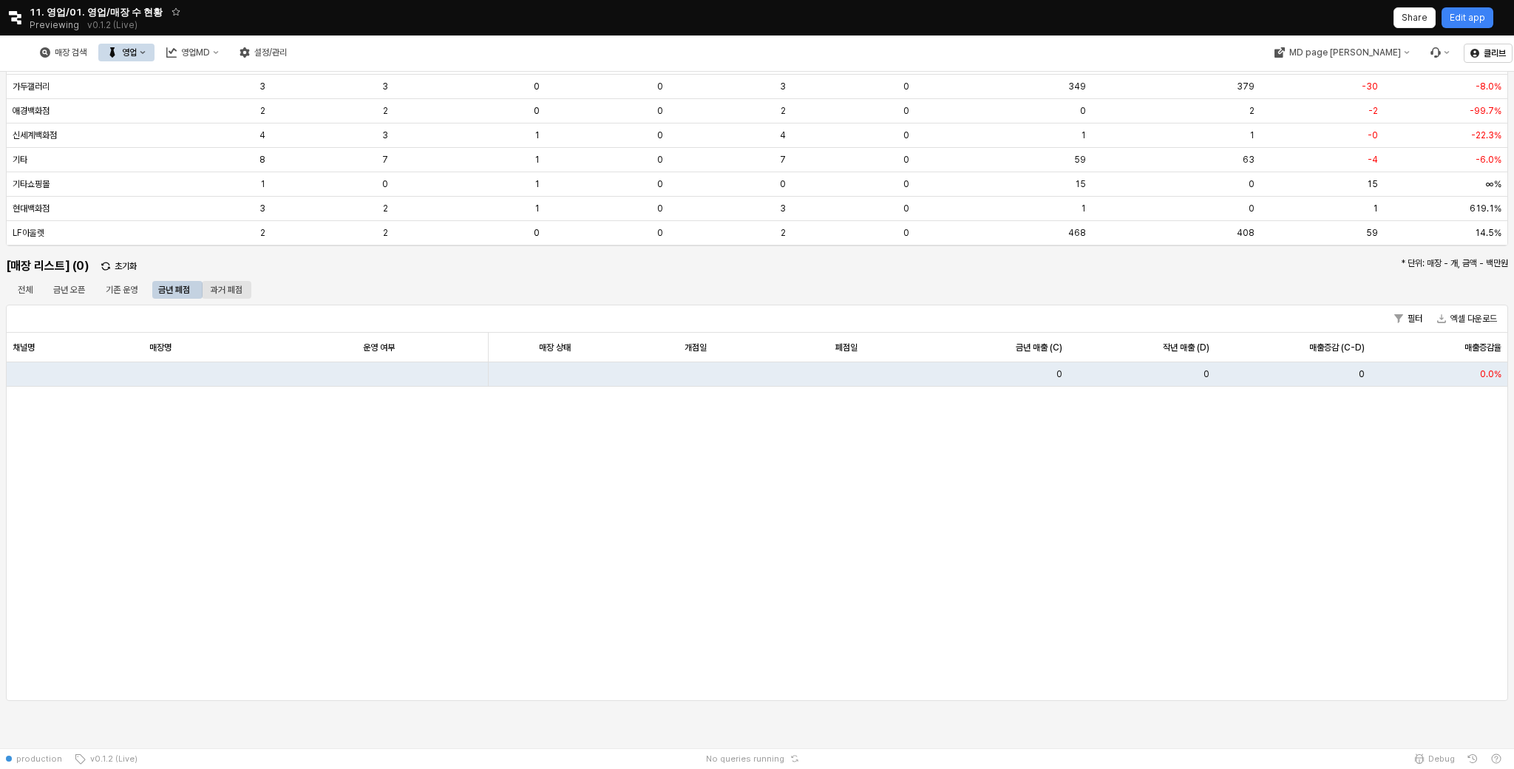
click at [237, 288] on div "과거 폐점" at bounding box center [227, 290] width 32 height 18
click at [186, 292] on div "금년 폐점" at bounding box center [174, 290] width 32 height 18
click at [117, 290] on div "기존 운영" at bounding box center [122, 290] width 32 height 18
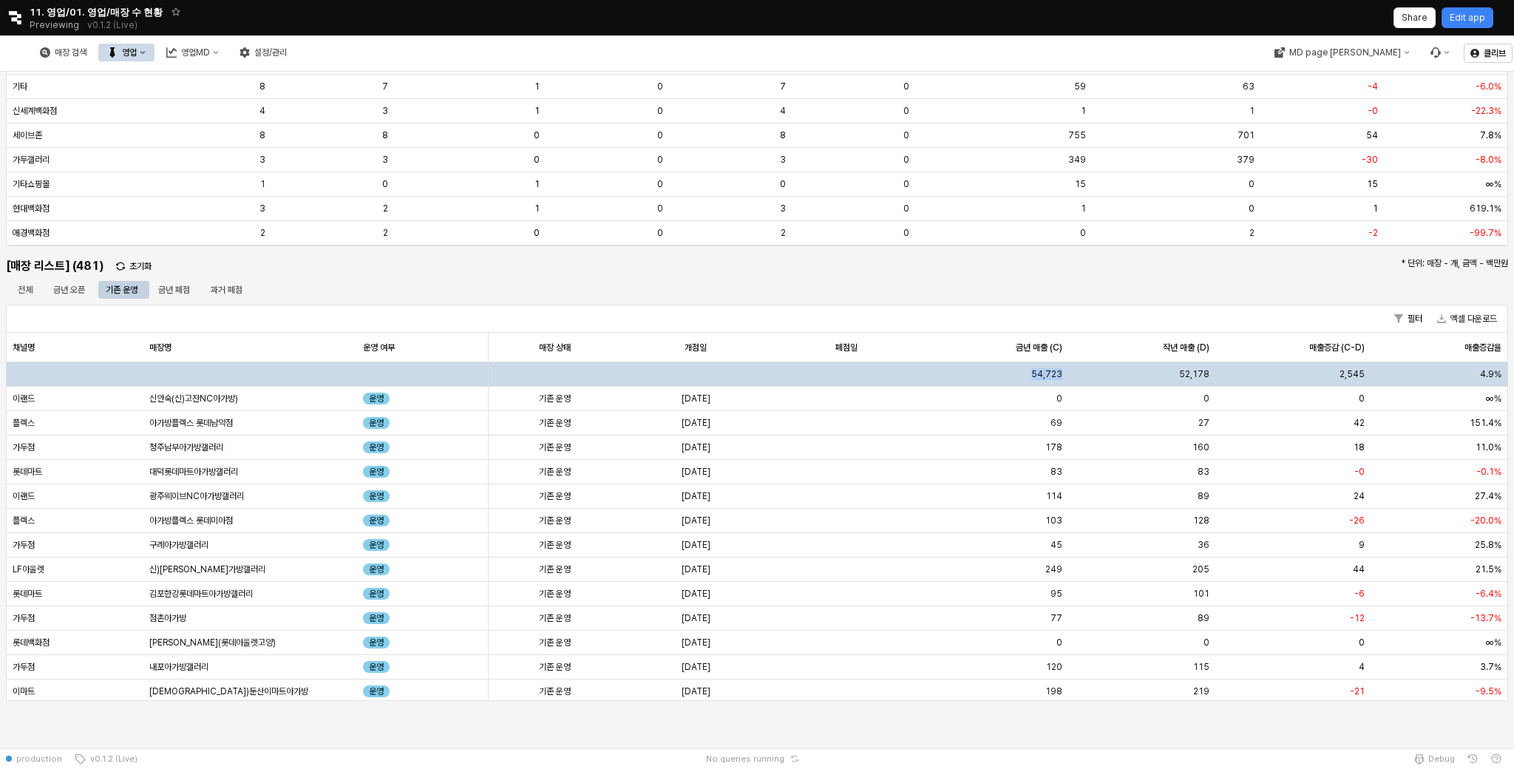
drag, startPoint x: 1034, startPoint y: 371, endPoint x: 1065, endPoint y: 371, distance: 31.1
click at [1065, 371] on div "54,723" at bounding box center [994, 374] width 147 height 24
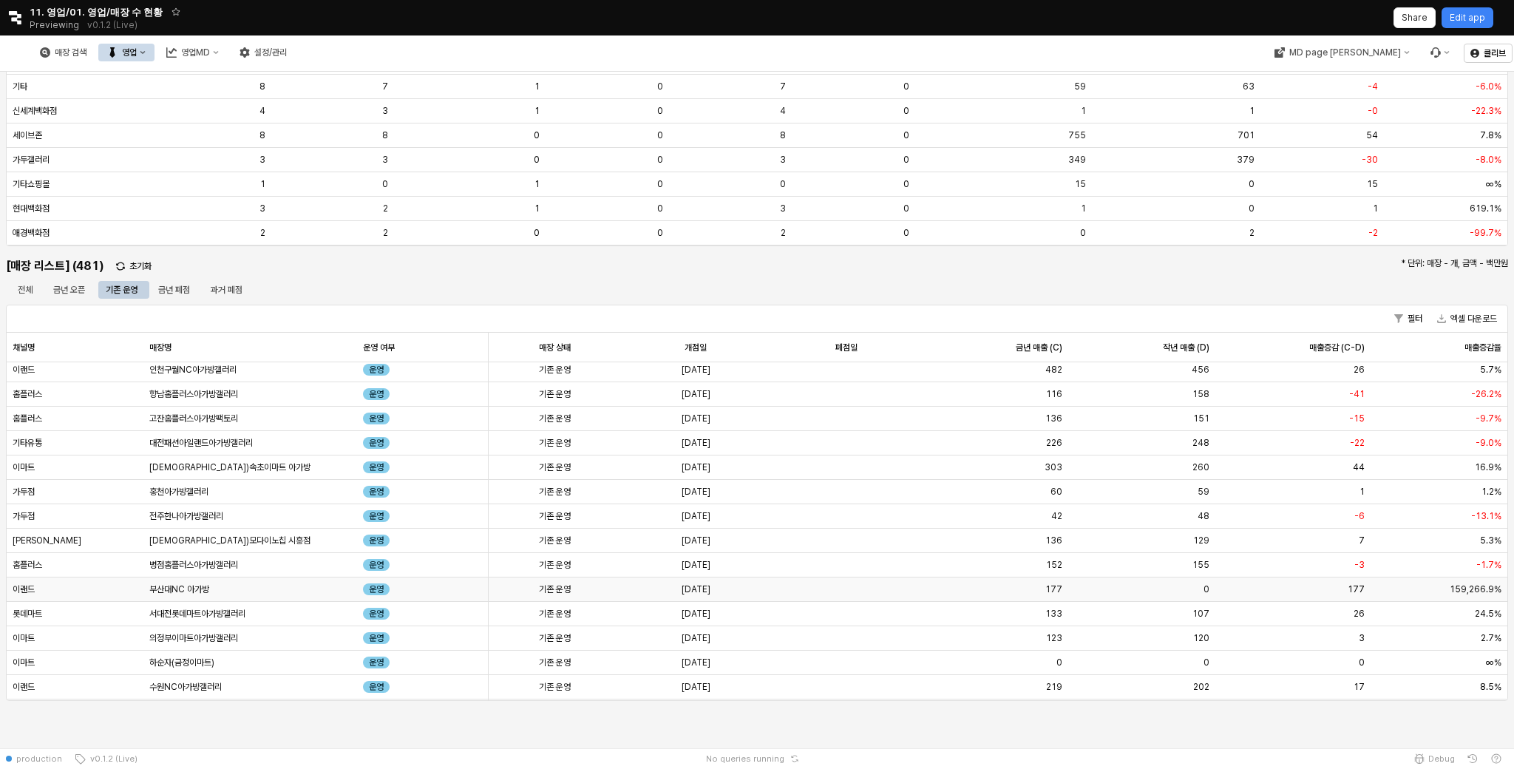
scroll to position [986, 0]
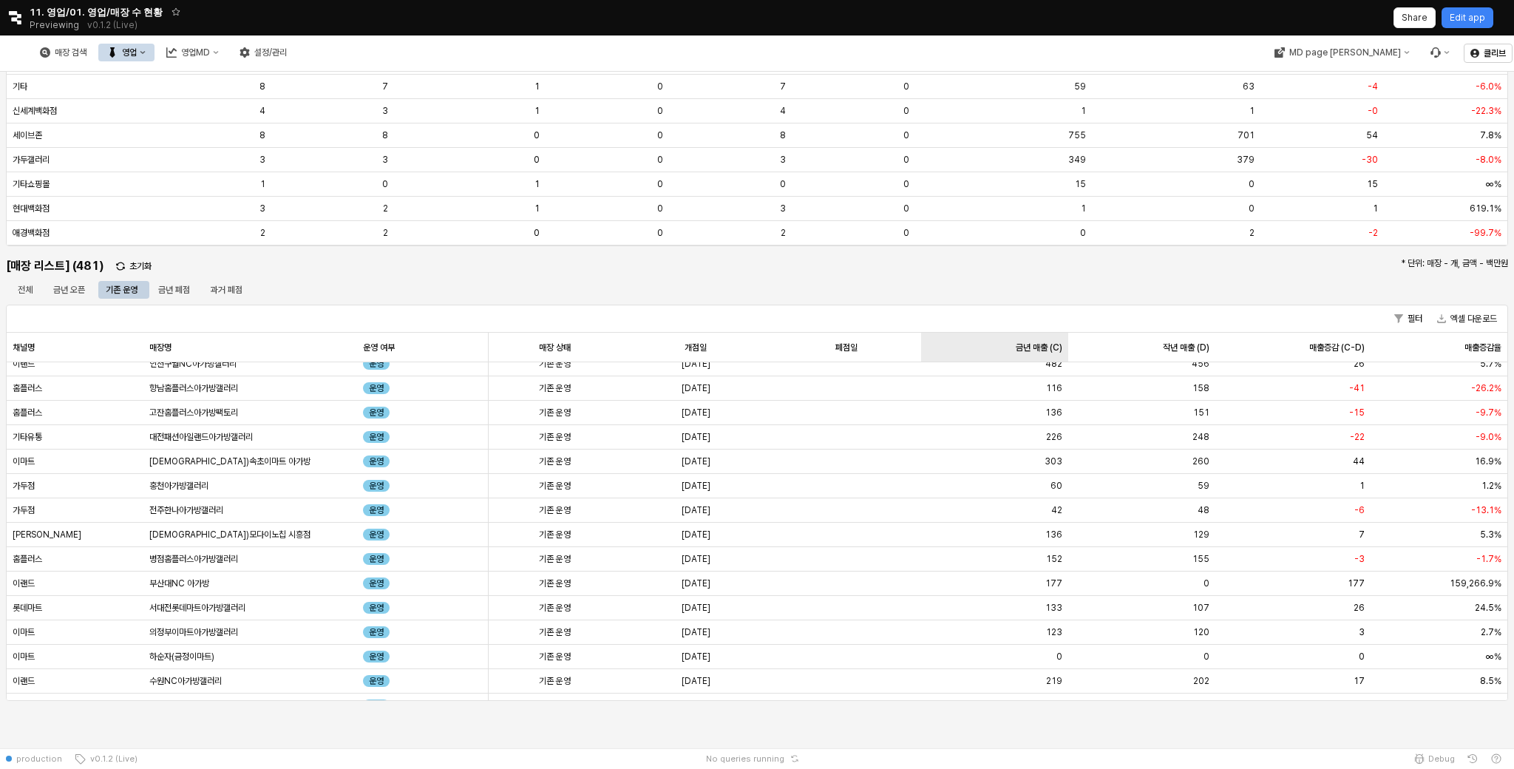
click at [1015, 348] on div "금년 매출 (C) 금년 매출 (C)" at bounding box center [994, 348] width 147 height 30
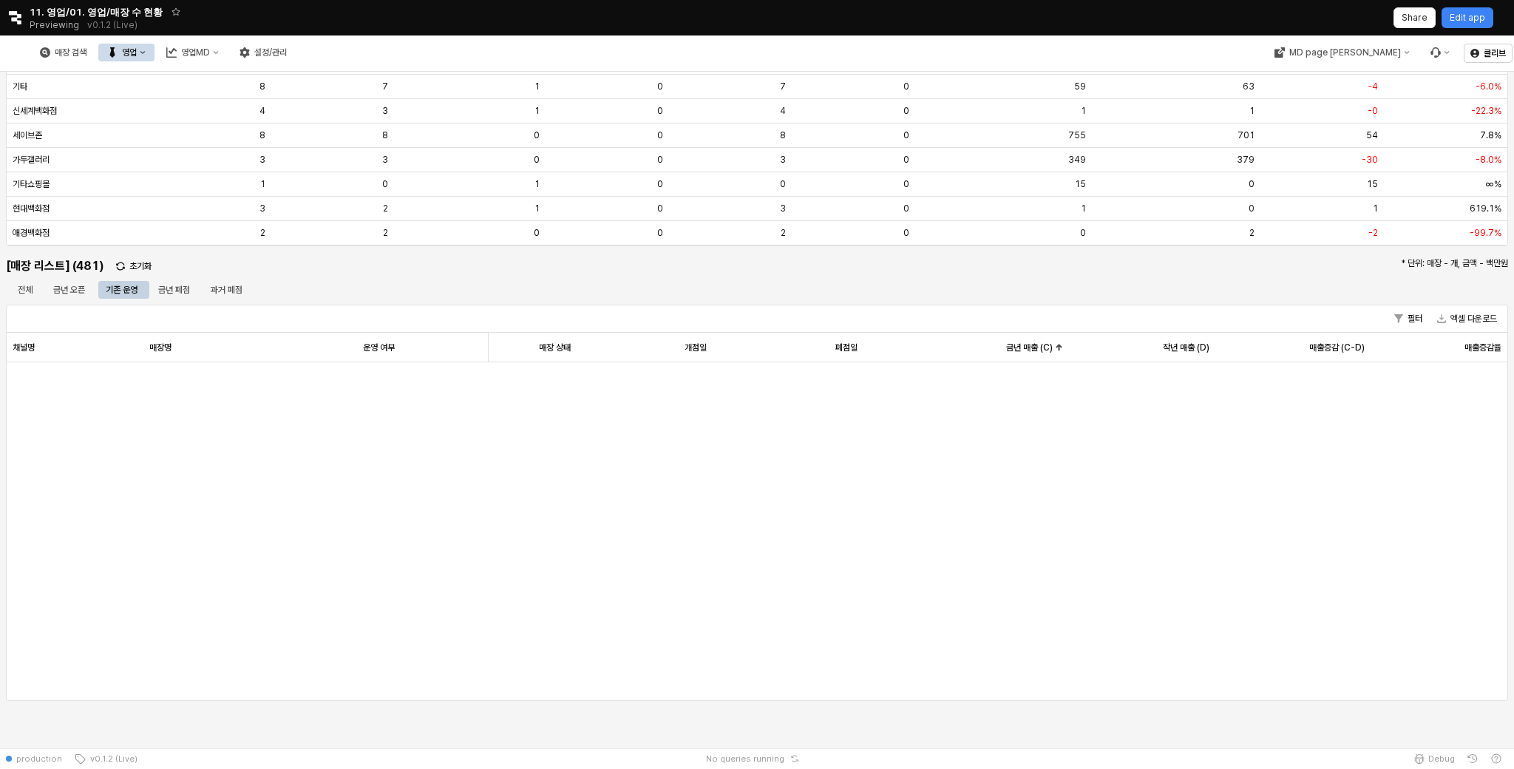
scroll to position [0, 0]
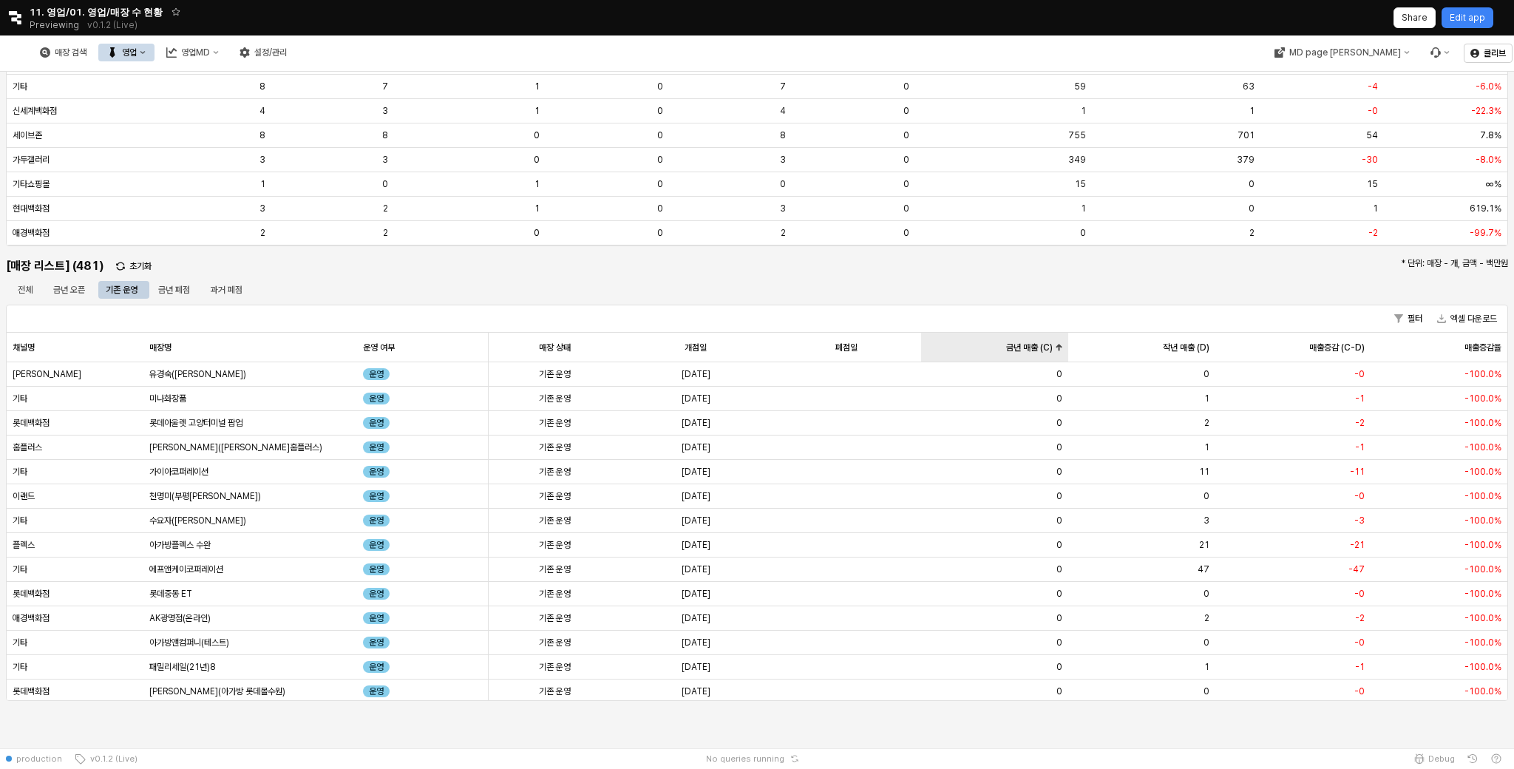
click at [1040, 354] on div "금년 매출 (C) 금년 매출 (C)" at bounding box center [994, 348] width 147 height 30
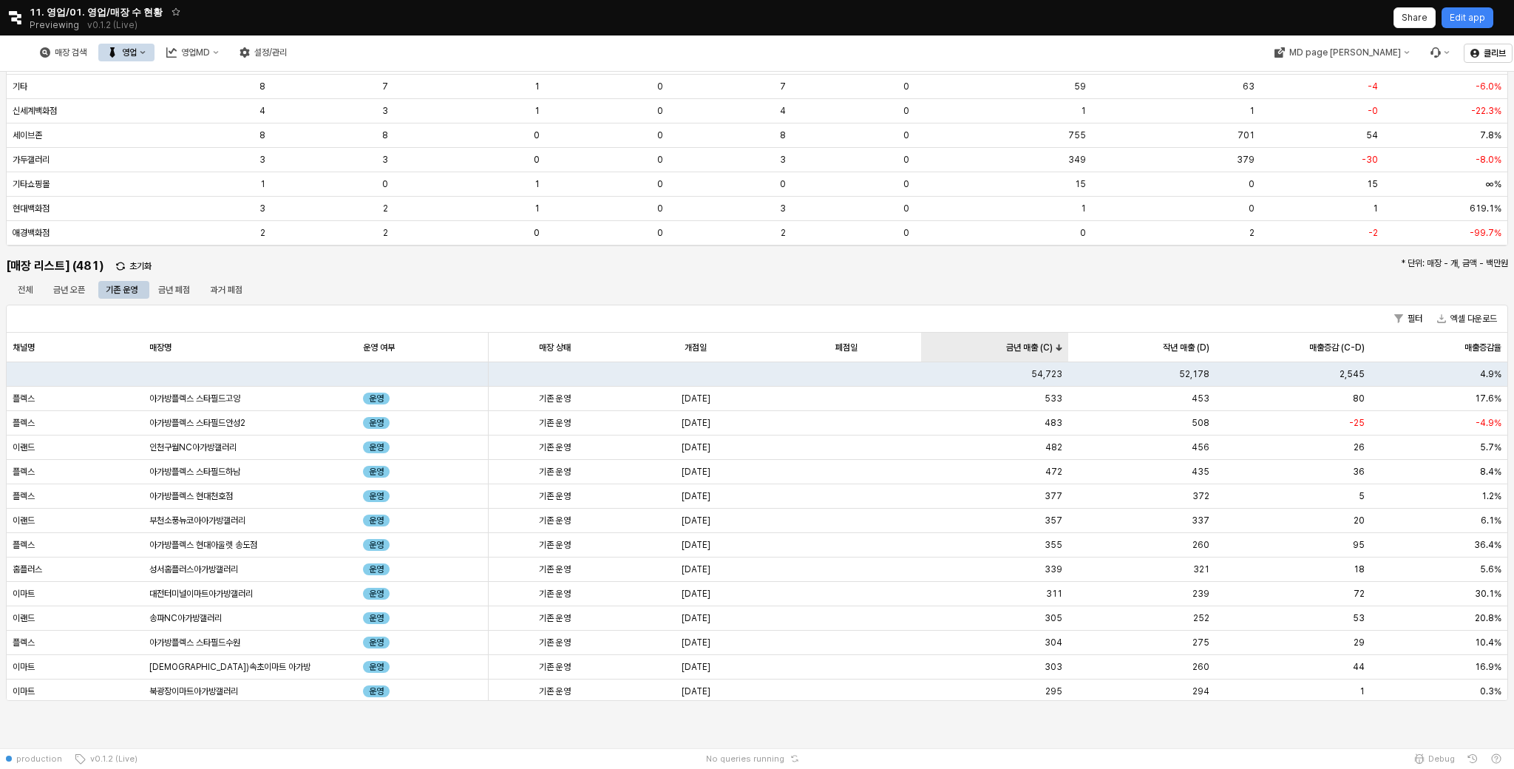
click at [1041, 347] on div "금년 매출 (C) 금년 매출 (C)" at bounding box center [994, 348] width 147 height 30
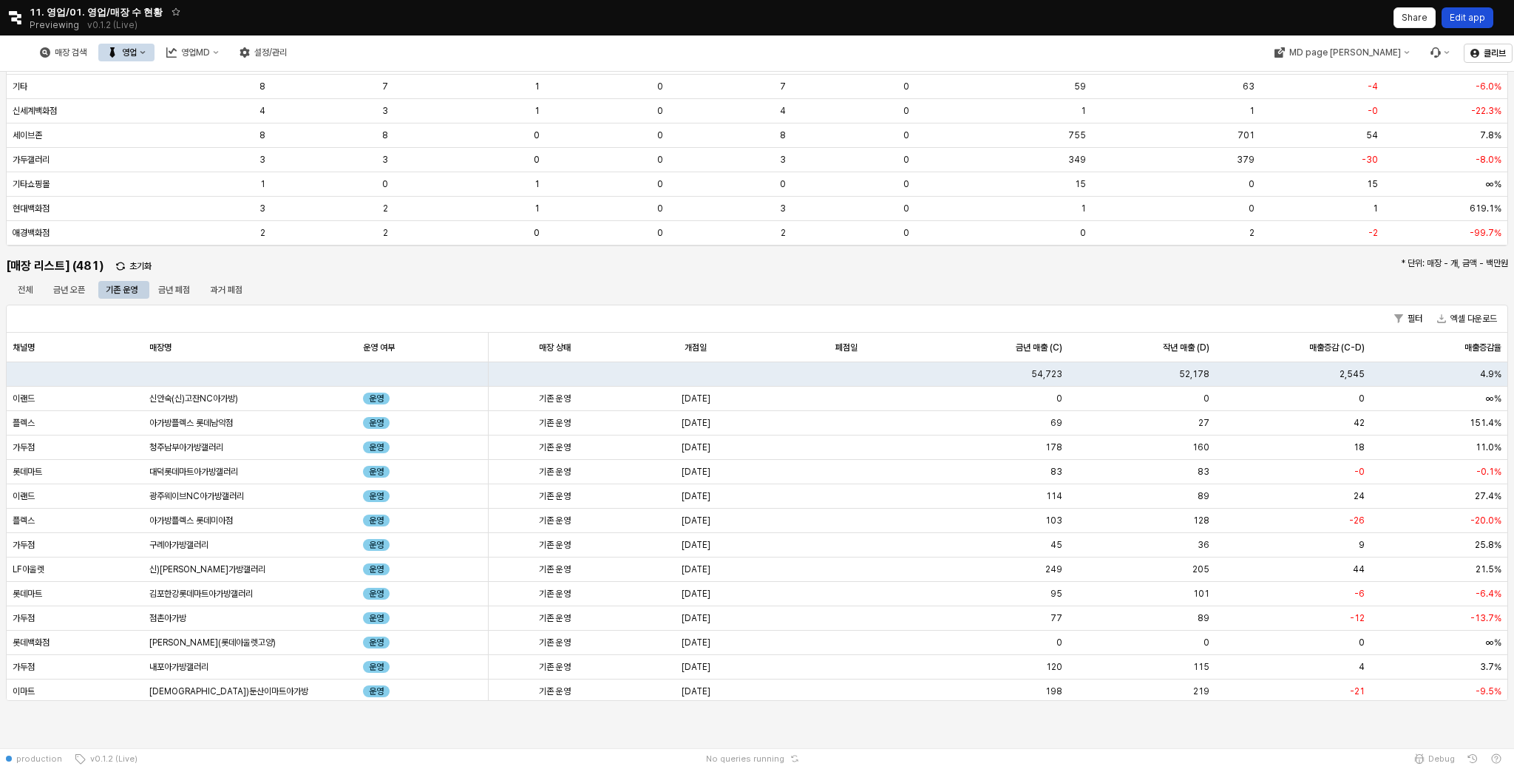
click at [1477, 21] on p "Edit app" at bounding box center [1467, 18] width 35 height 12
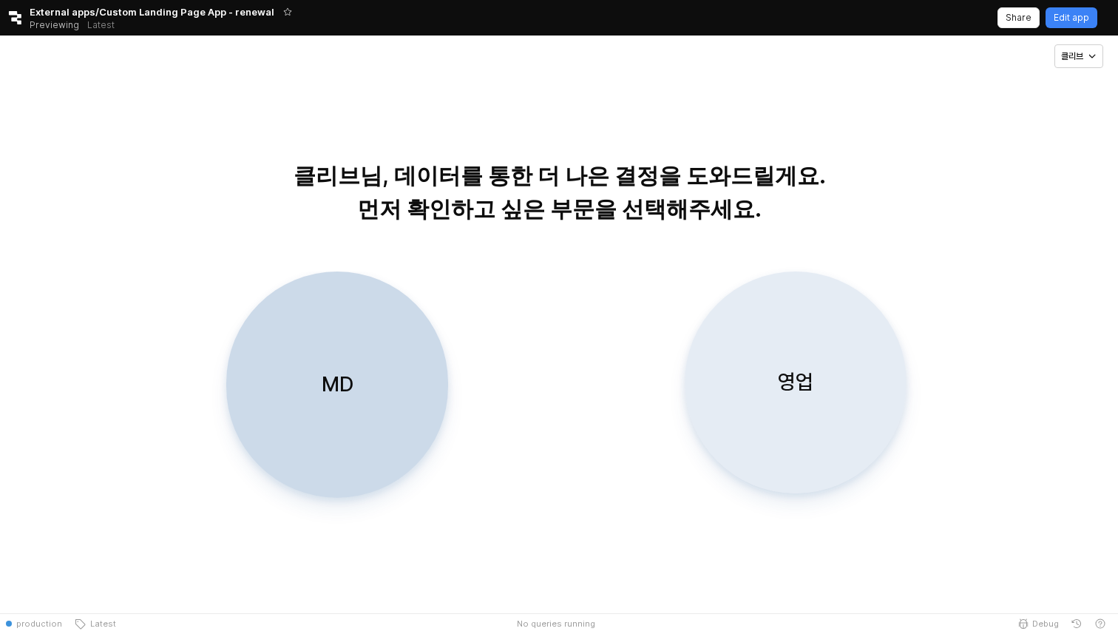
click at [764, 361] on div "영업" at bounding box center [795, 382] width 209 height 220
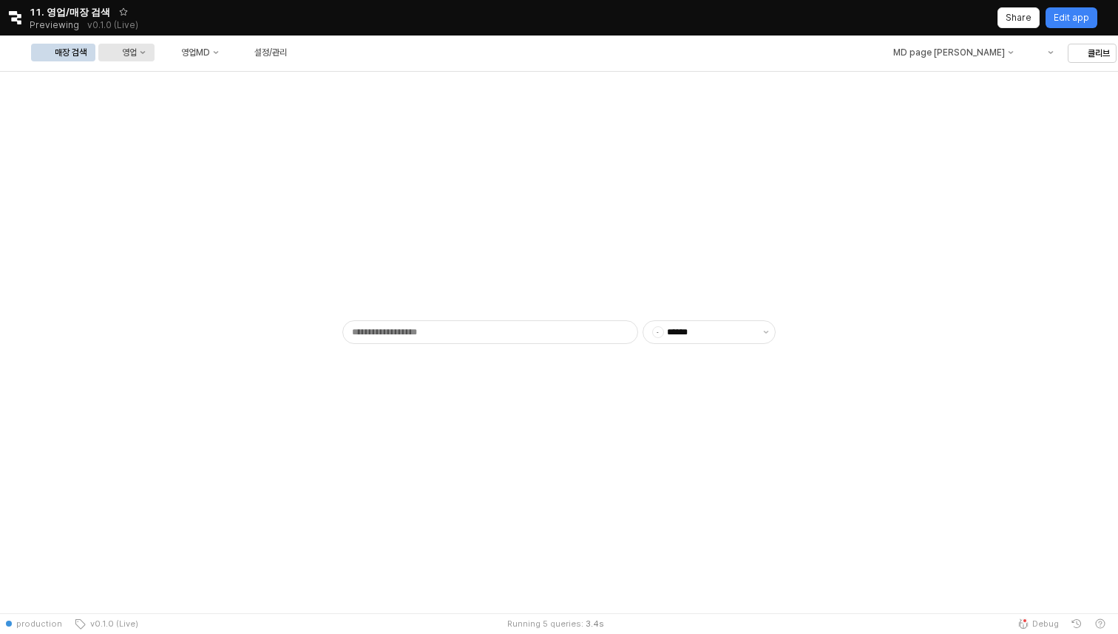
click at [118, 52] on div "영업" at bounding box center [112, 52] width 10 height 10
click at [290, 82] on div "목표매출 달성현황" at bounding box center [291, 80] width 78 height 12
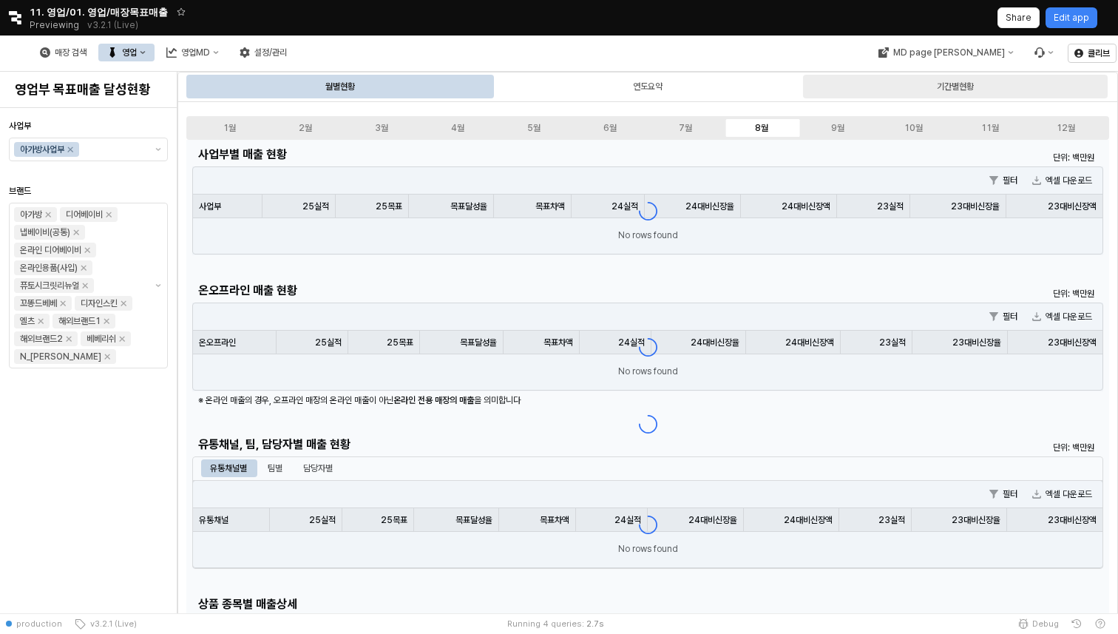
click at [895, 89] on div "기간별현황" at bounding box center [955, 87] width 305 height 24
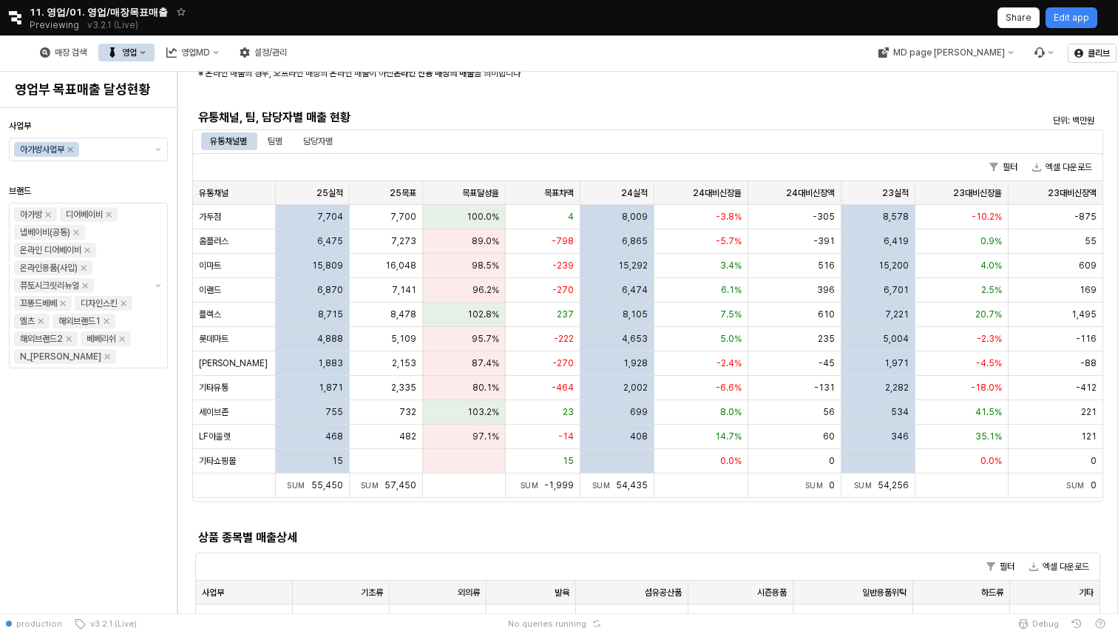
scroll to position [323, 0]
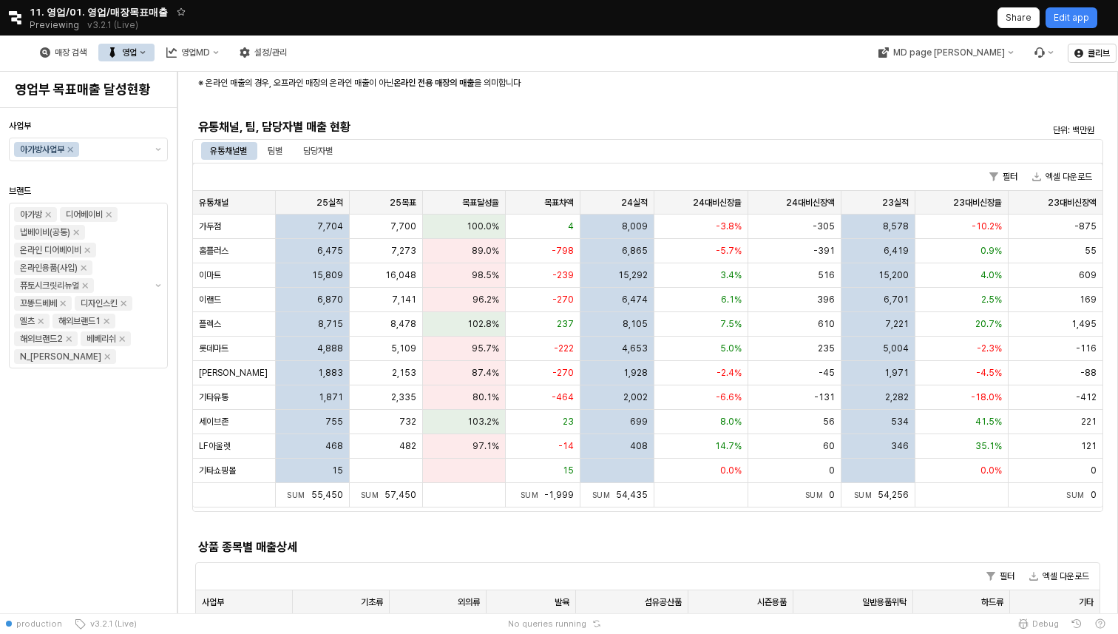
click at [155, 53] on button "영업" at bounding box center [126, 53] width 56 height 18
click at [285, 116] on div "매장상세 현황" at bounding box center [289, 105] width 117 height 24
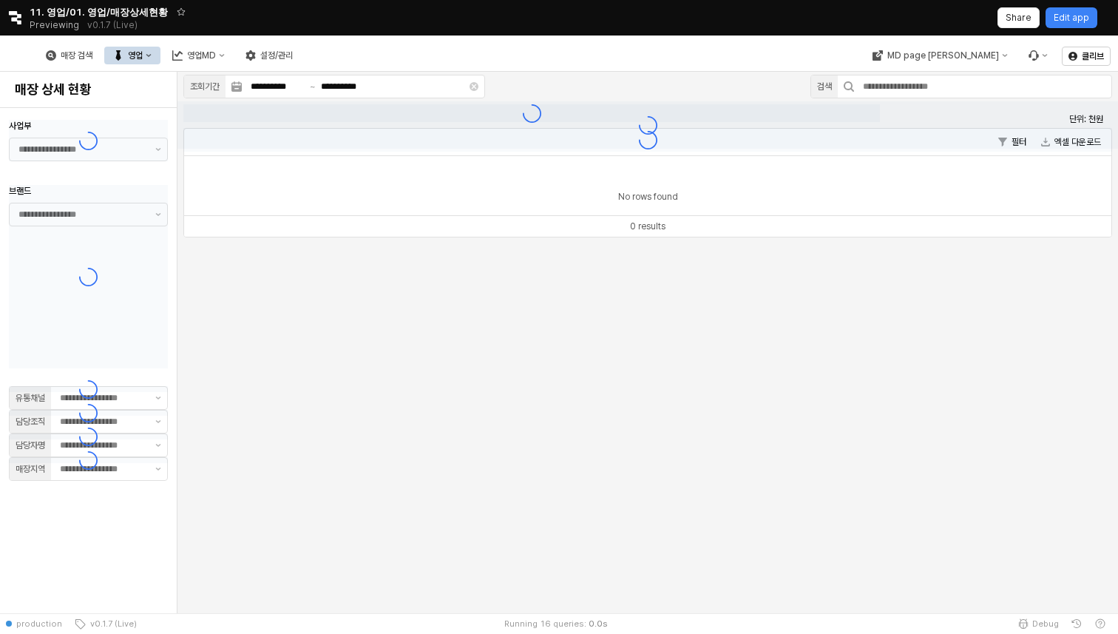
type input "**"
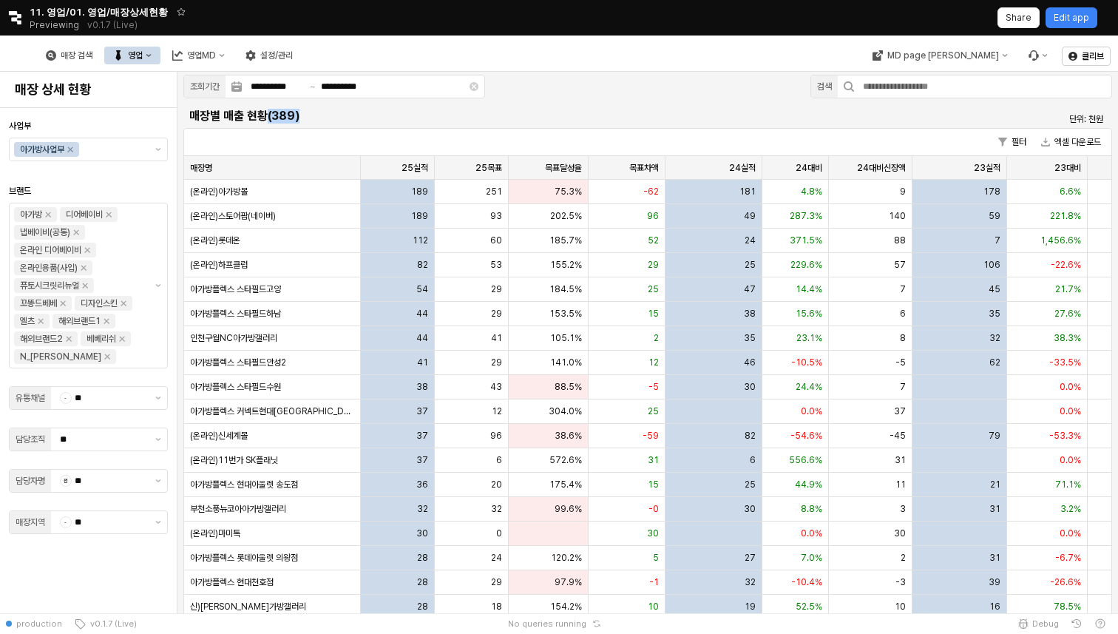
drag, startPoint x: 265, startPoint y: 112, endPoint x: 293, endPoint y: 110, distance: 27.4
click at [297, 113] on h5 "매장별 매출 현황(389)" at bounding box center [531, 116] width 685 height 15
click at [434, 118] on h5 "매장별 매출 현황(389)" at bounding box center [531, 116] width 685 height 15
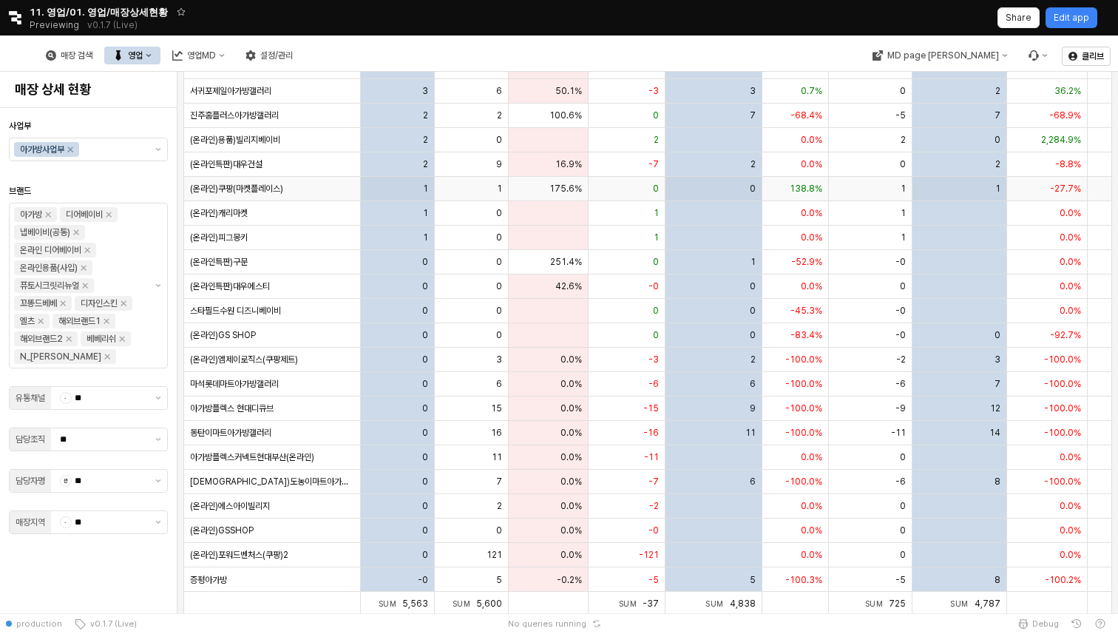
scroll to position [154, 0]
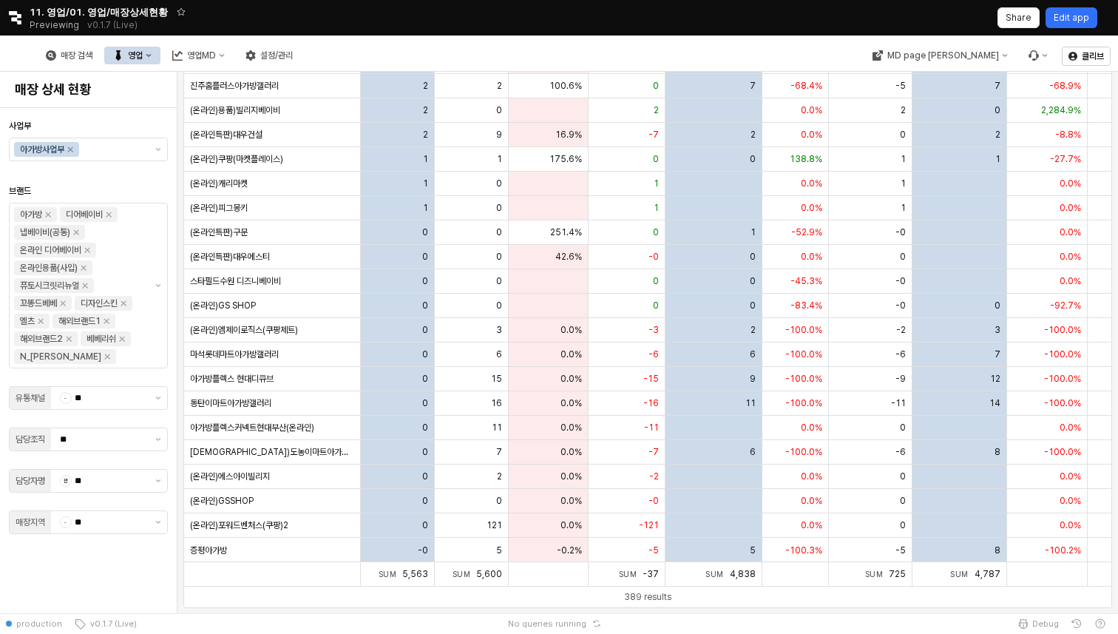
click at [1074, 21] on p "Edit app" at bounding box center [1071, 18] width 35 height 12
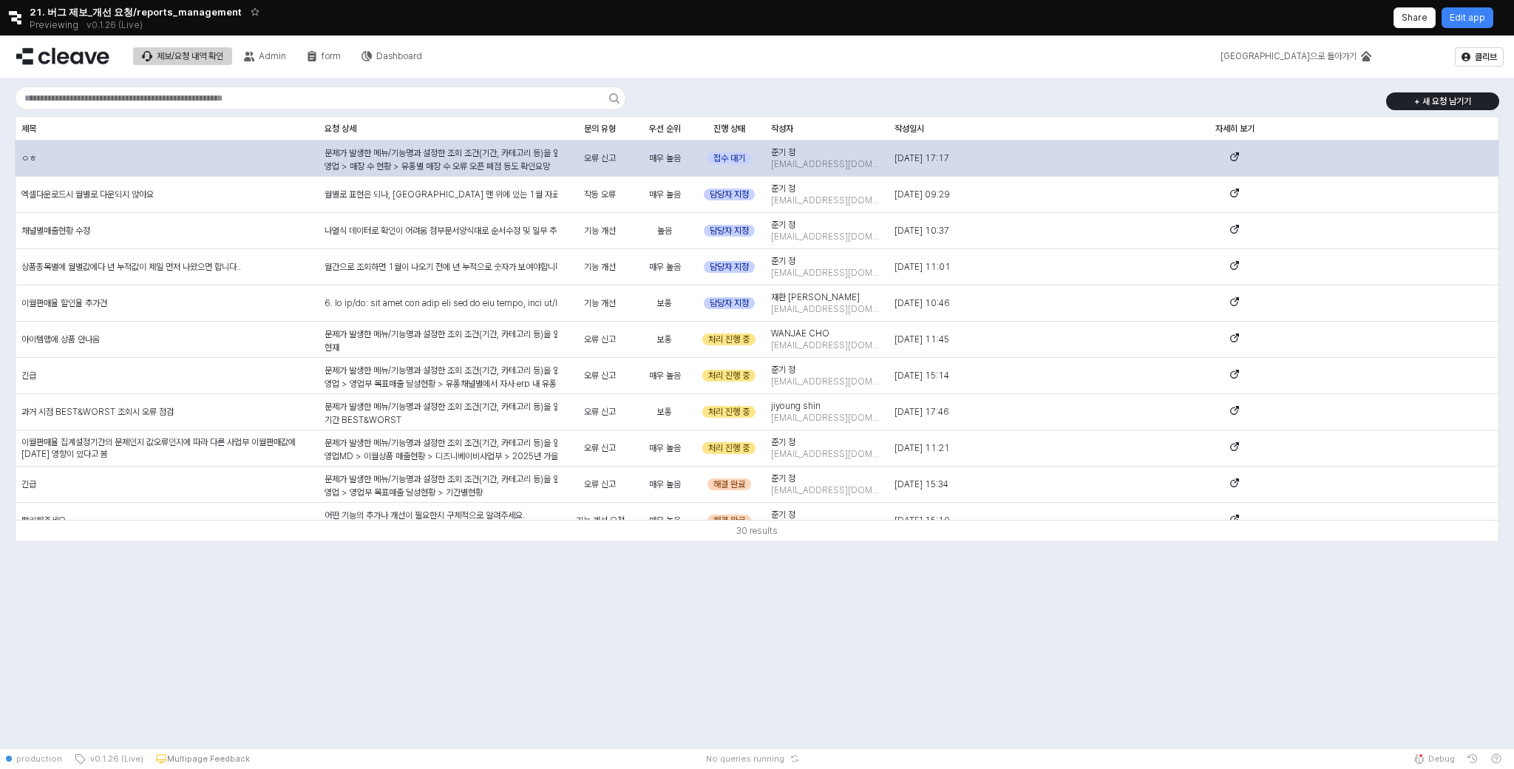
click at [724, 156] on span "접수 대기" at bounding box center [730, 158] width 32 height 12
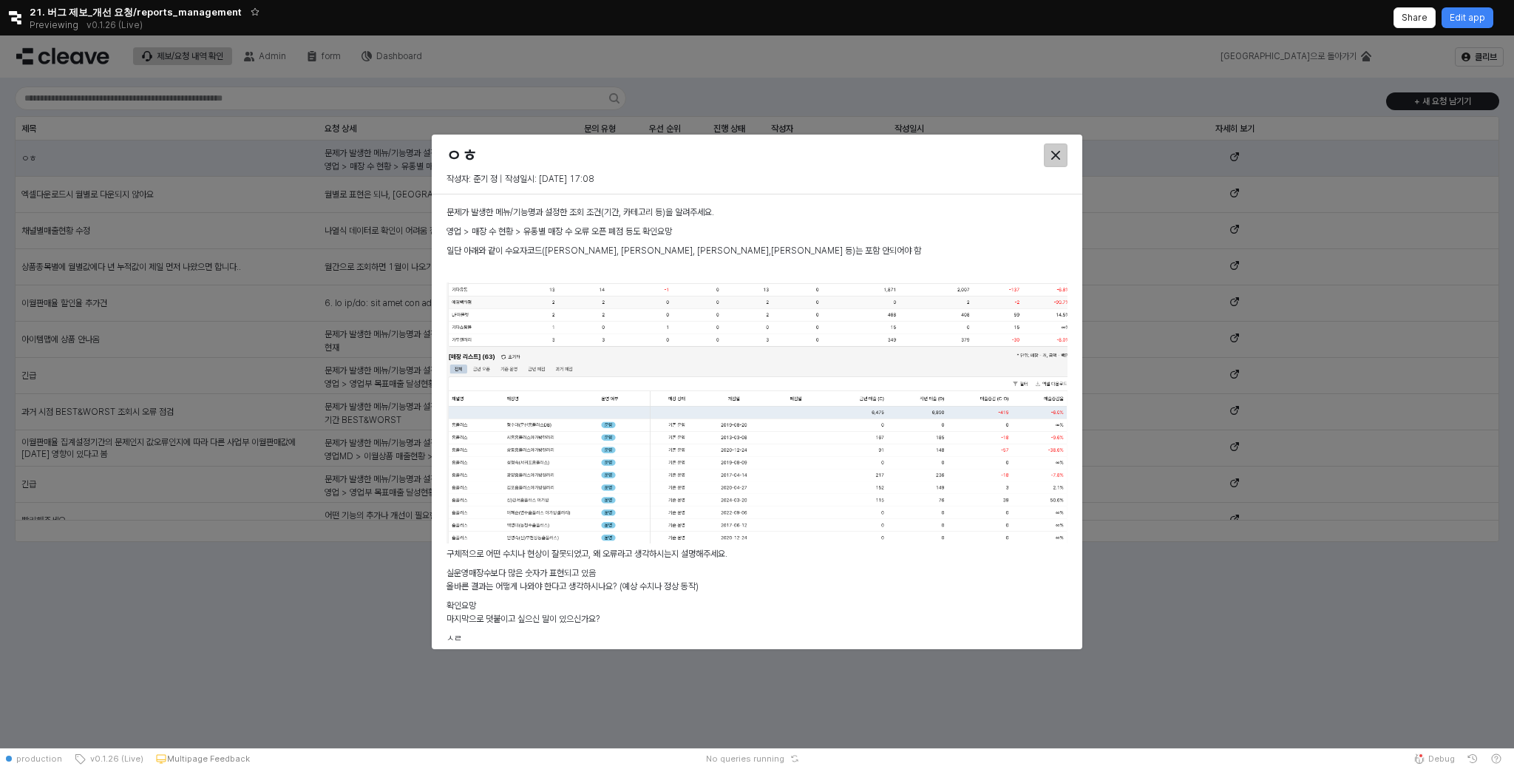
click at [1053, 152] on icon "Close" at bounding box center [1056, 155] width 9 height 9
